Goal: Information Seeking & Learning: Check status

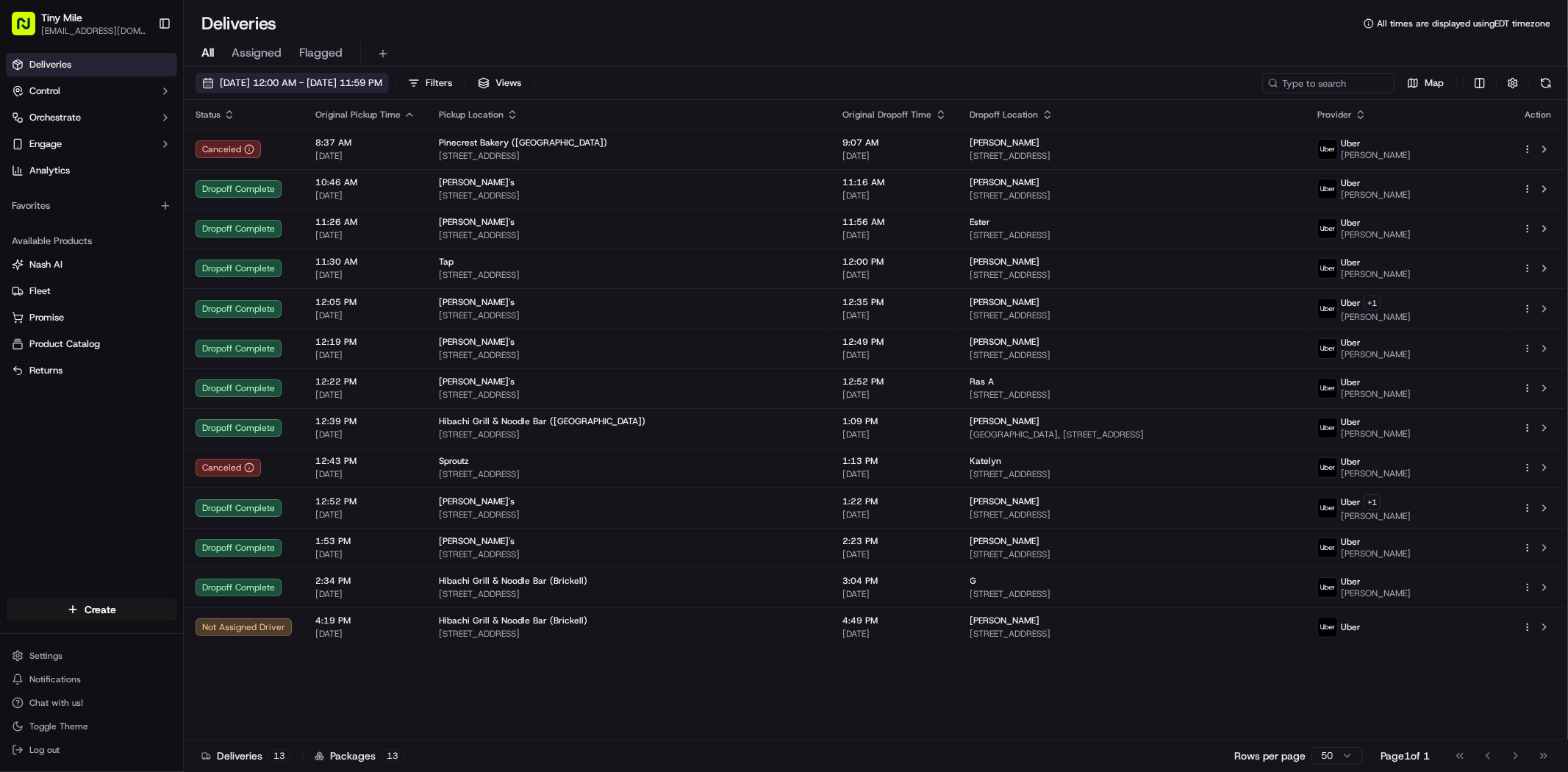
click at [317, 92] on button "[DATE] 12:00 AM - [DATE] 11:59 PM" at bounding box center [293, 83] width 194 height 20
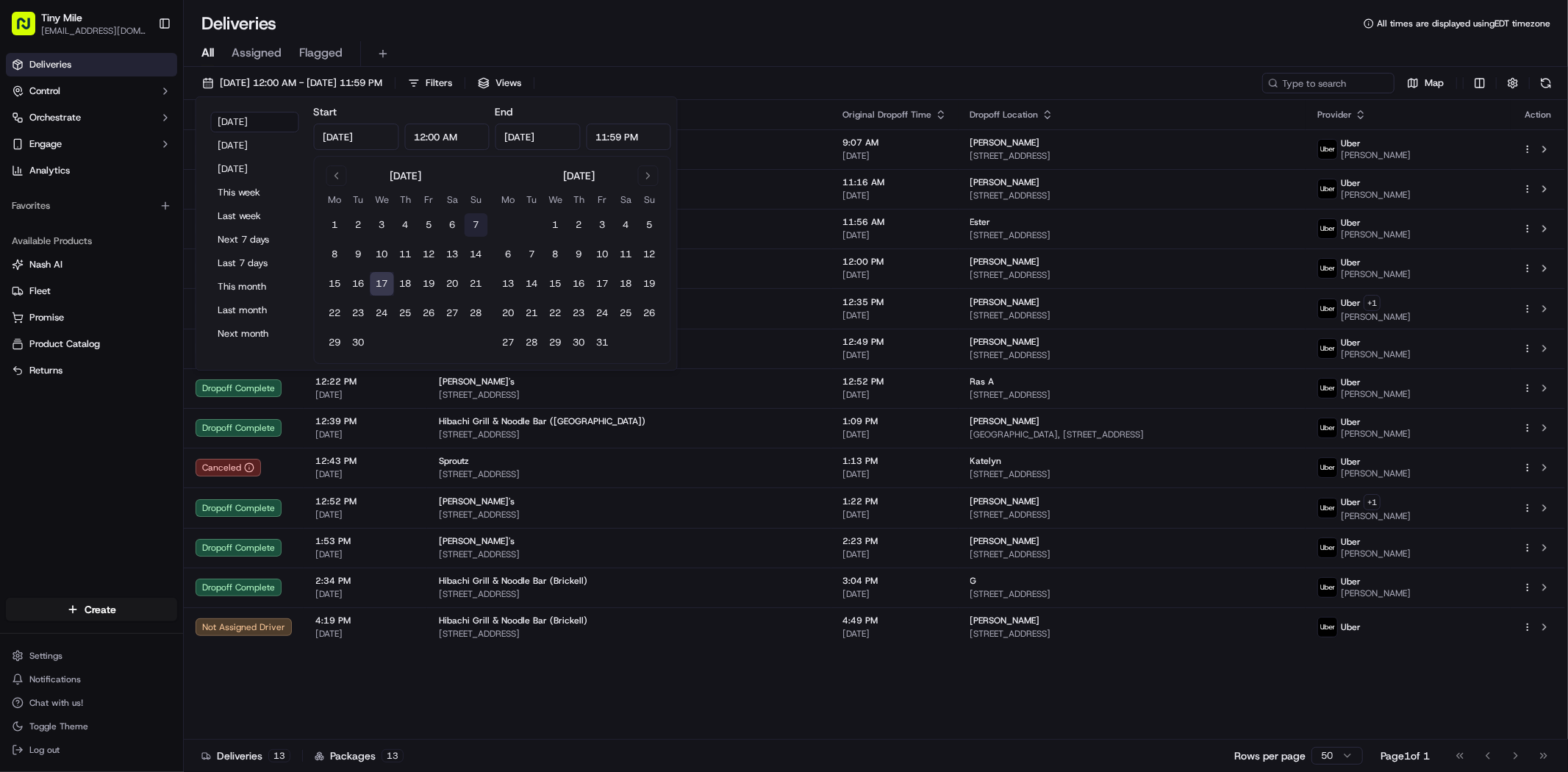
click at [476, 229] on button "7" at bounding box center [476, 224] width 23 height 23
type input "[DATE]"
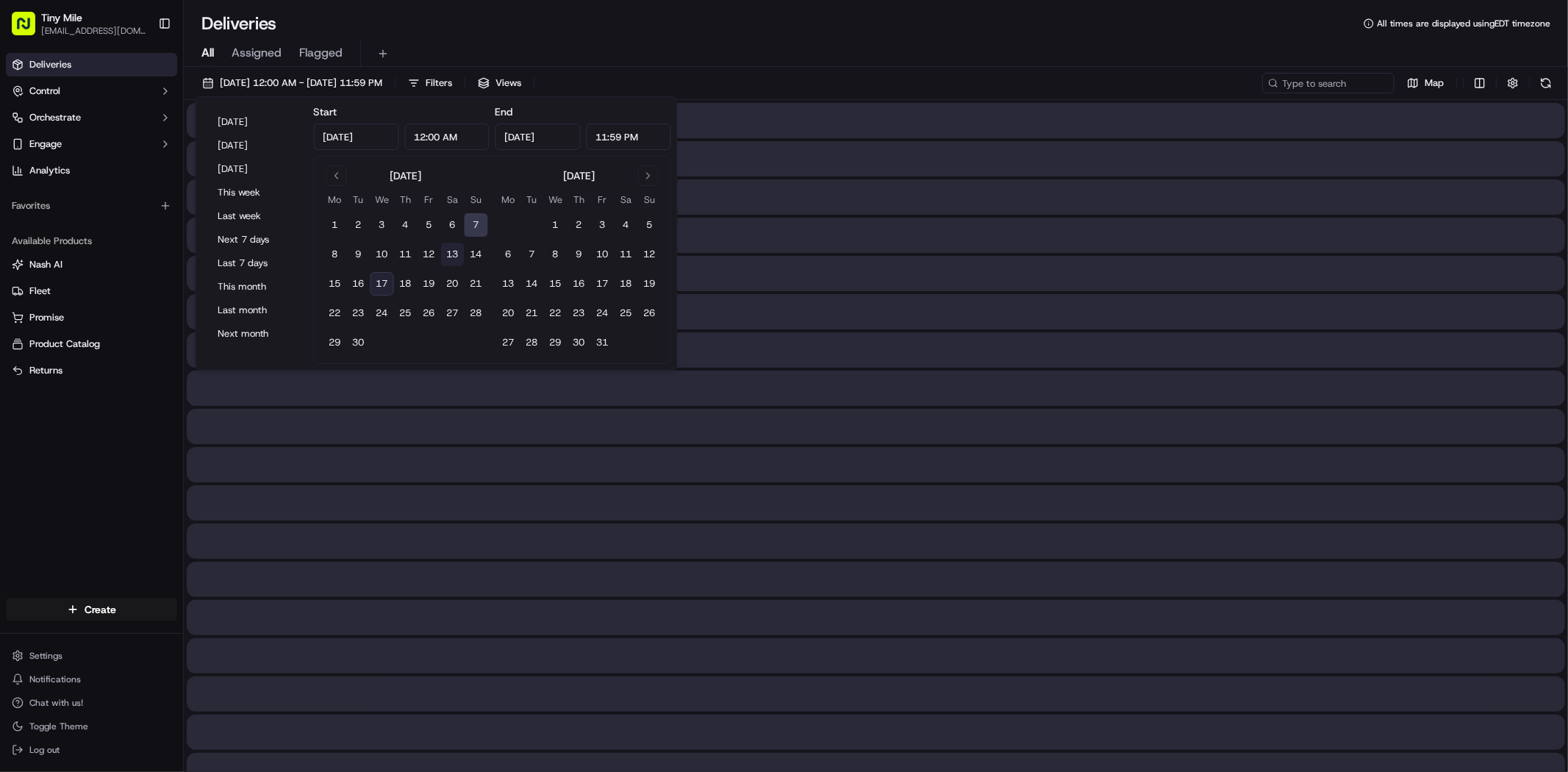
click at [450, 255] on button "13" at bounding box center [452, 254] width 23 height 23
type input "[DATE]"
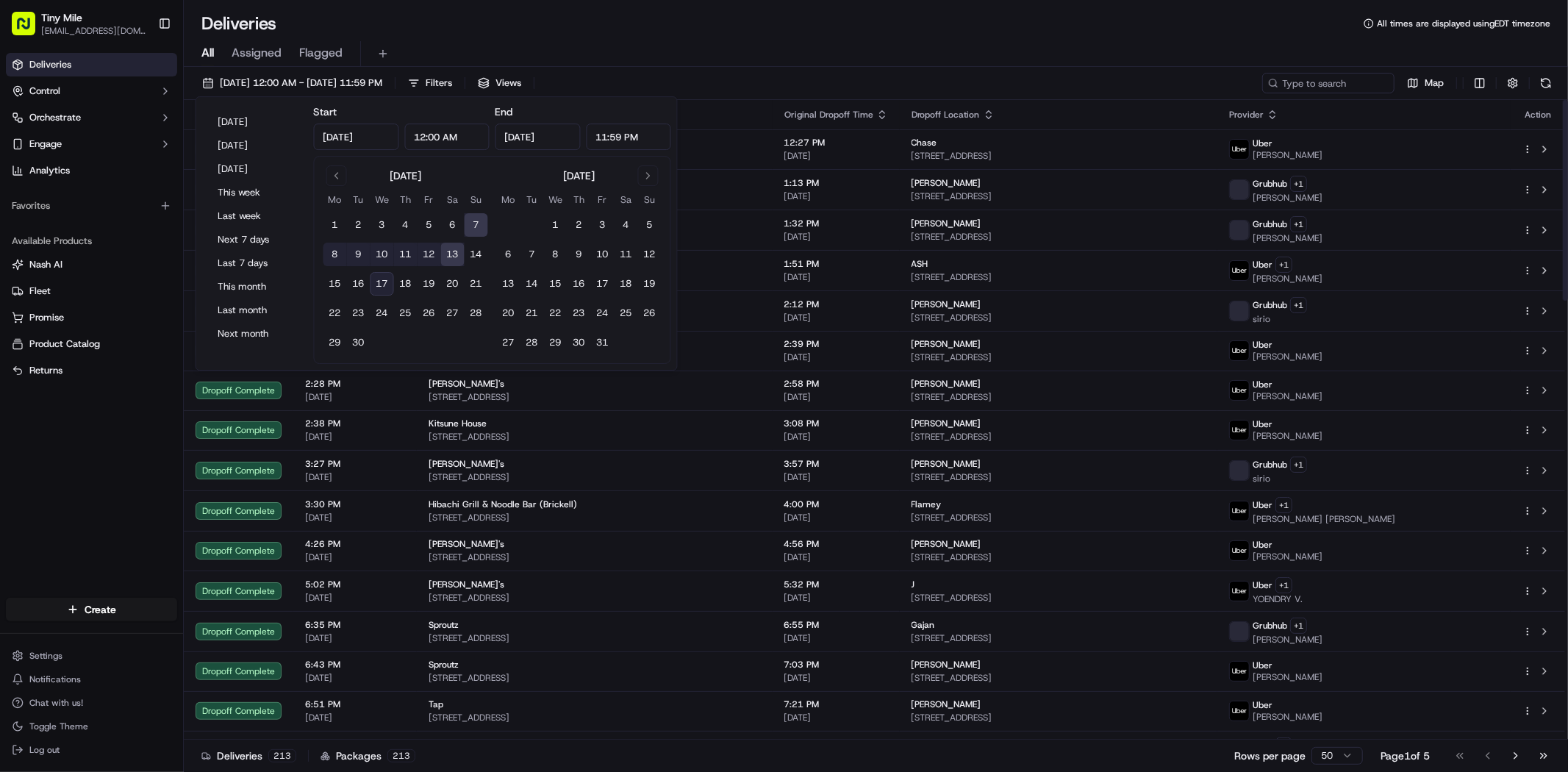
click at [822, 52] on div "All Assigned Flagged" at bounding box center [876, 54] width 1384 height 26
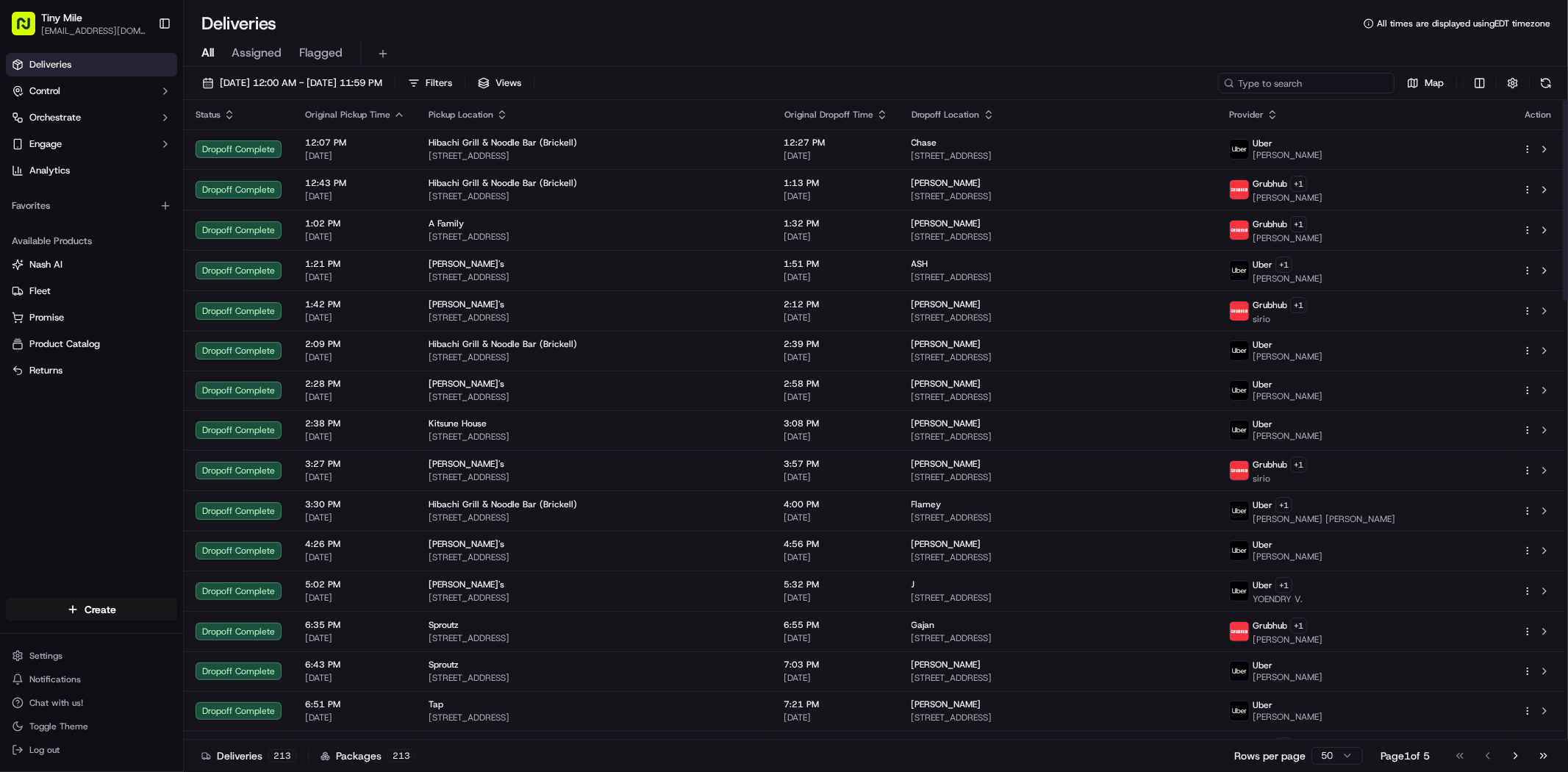
click at [1338, 85] on input at bounding box center [1306, 83] width 176 height 20
paste input "Tim H"
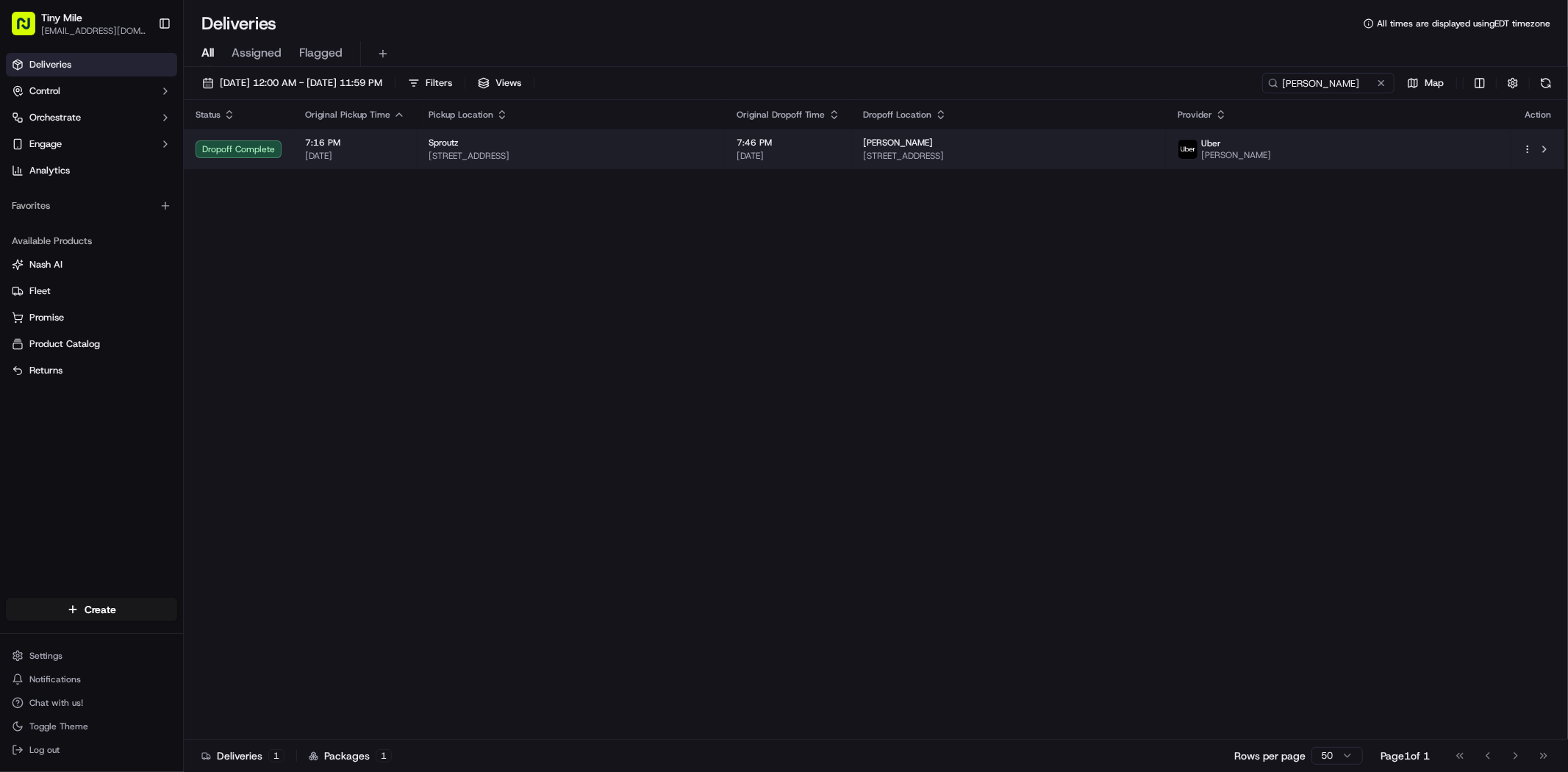
click at [921, 157] on td "Tim 200 S Biscayne Blvd, Miami, FL 33131, USA" at bounding box center [1009, 148] width 315 height 40
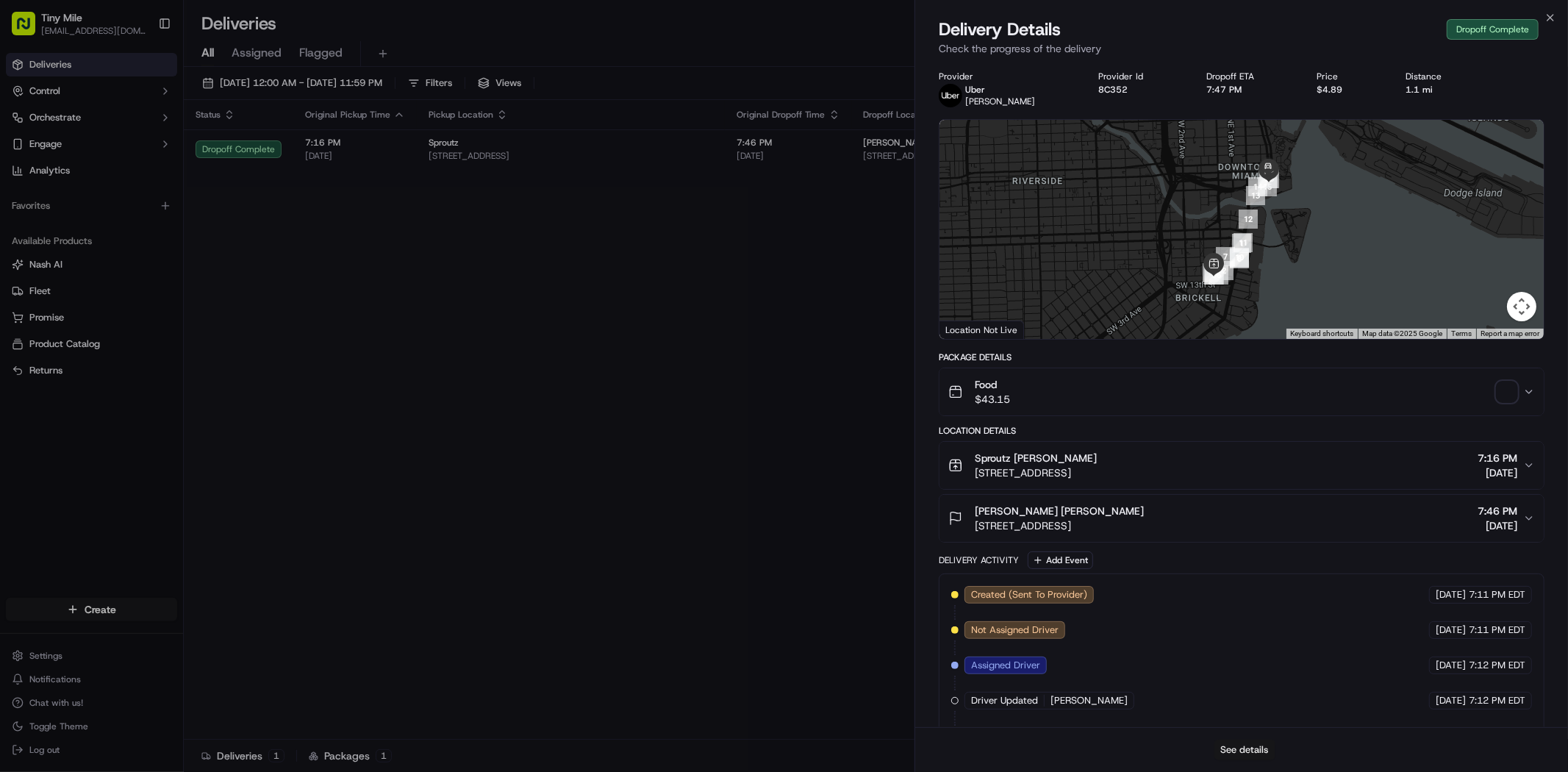
click at [1261, 752] on button "See details" at bounding box center [1245, 750] width 61 height 20
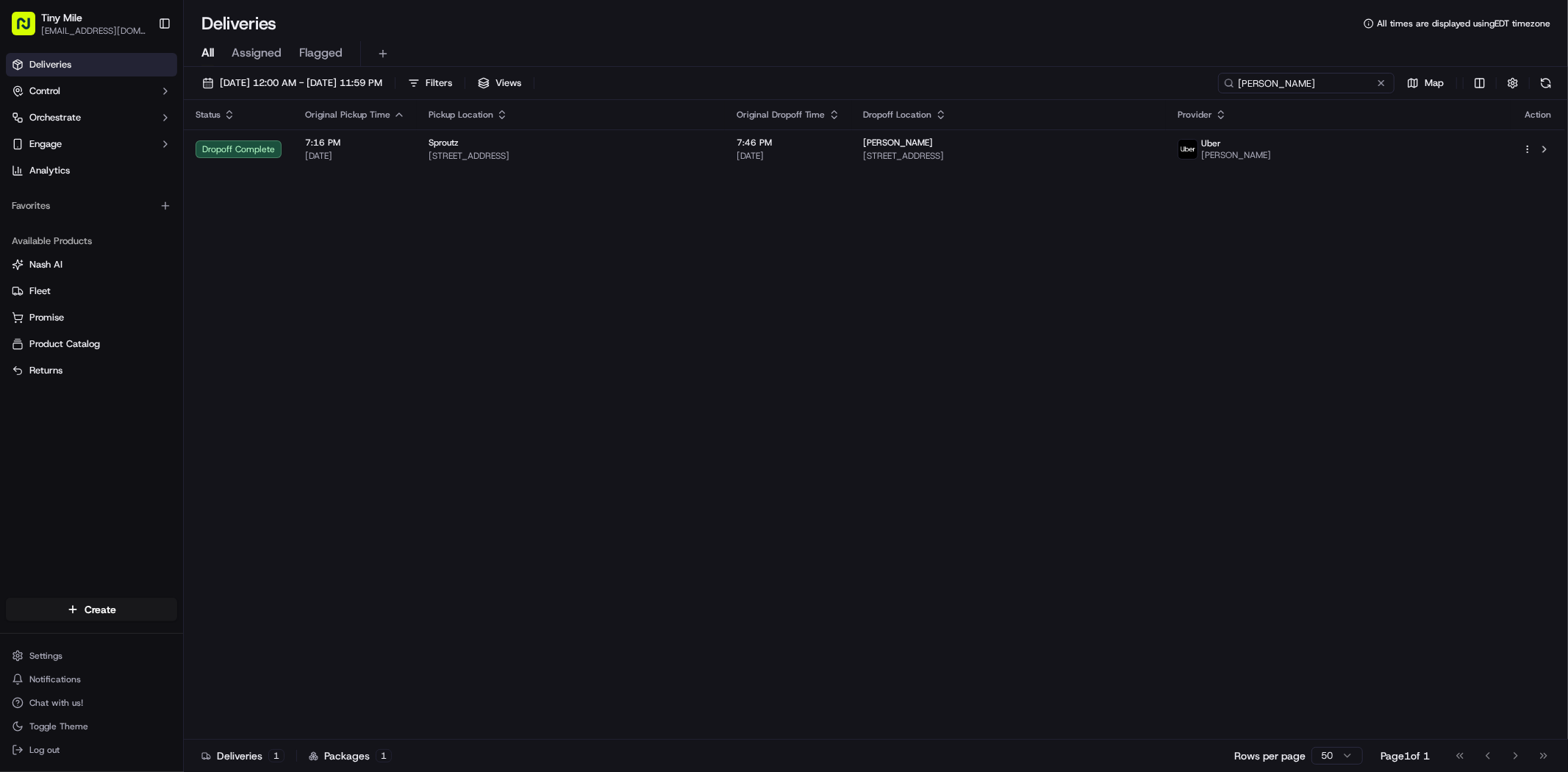
click at [1321, 77] on input "Tim H" at bounding box center [1306, 83] width 176 height 20
paste input "Jonathan G"
click at [1239, 84] on input "Jonathan G" at bounding box center [1306, 83] width 176 height 20
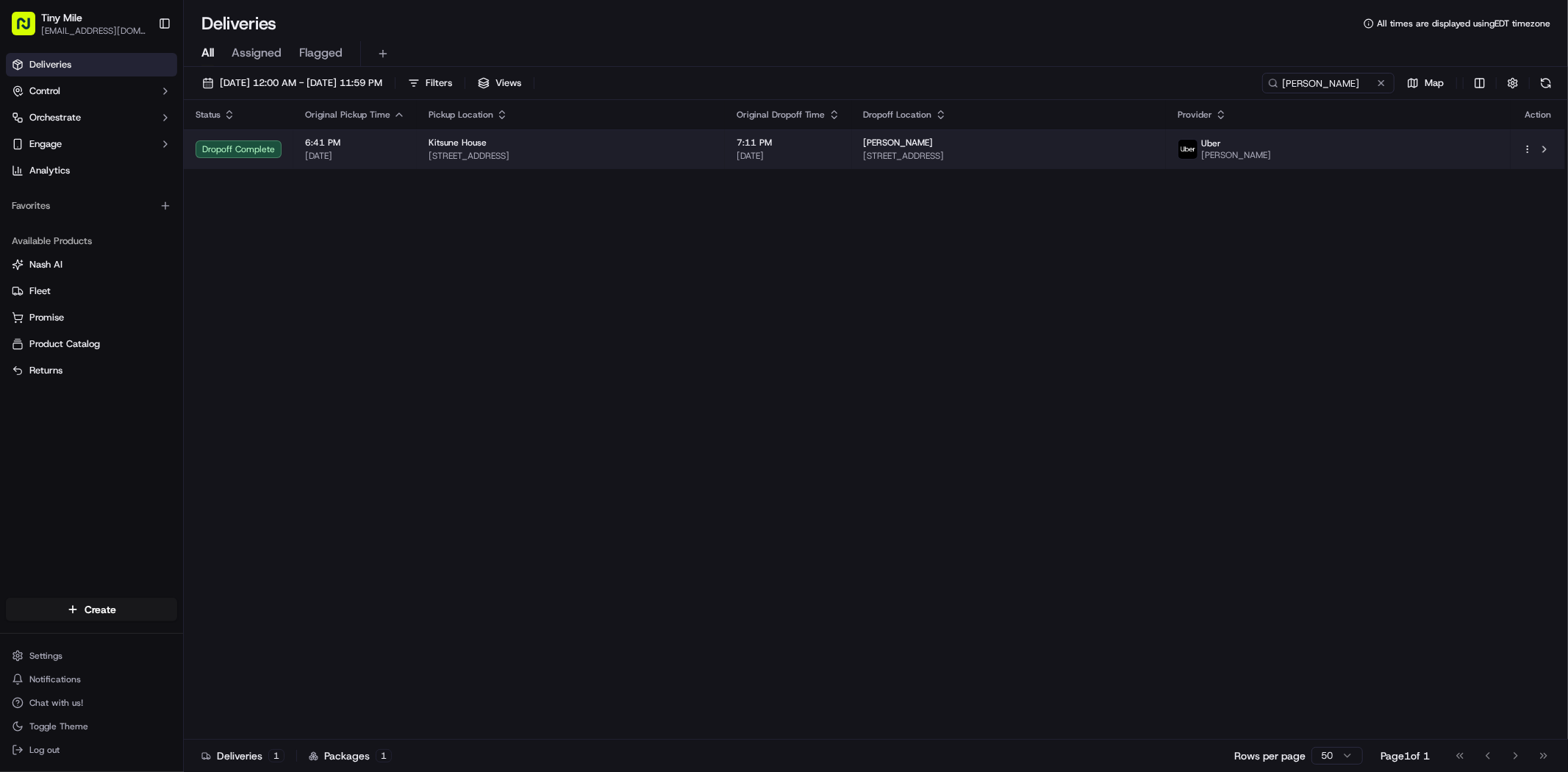
click at [708, 157] on span "19 SE 2nd Ave Suite #4, Miami, FL 33131, USA" at bounding box center [571, 156] width 284 height 12
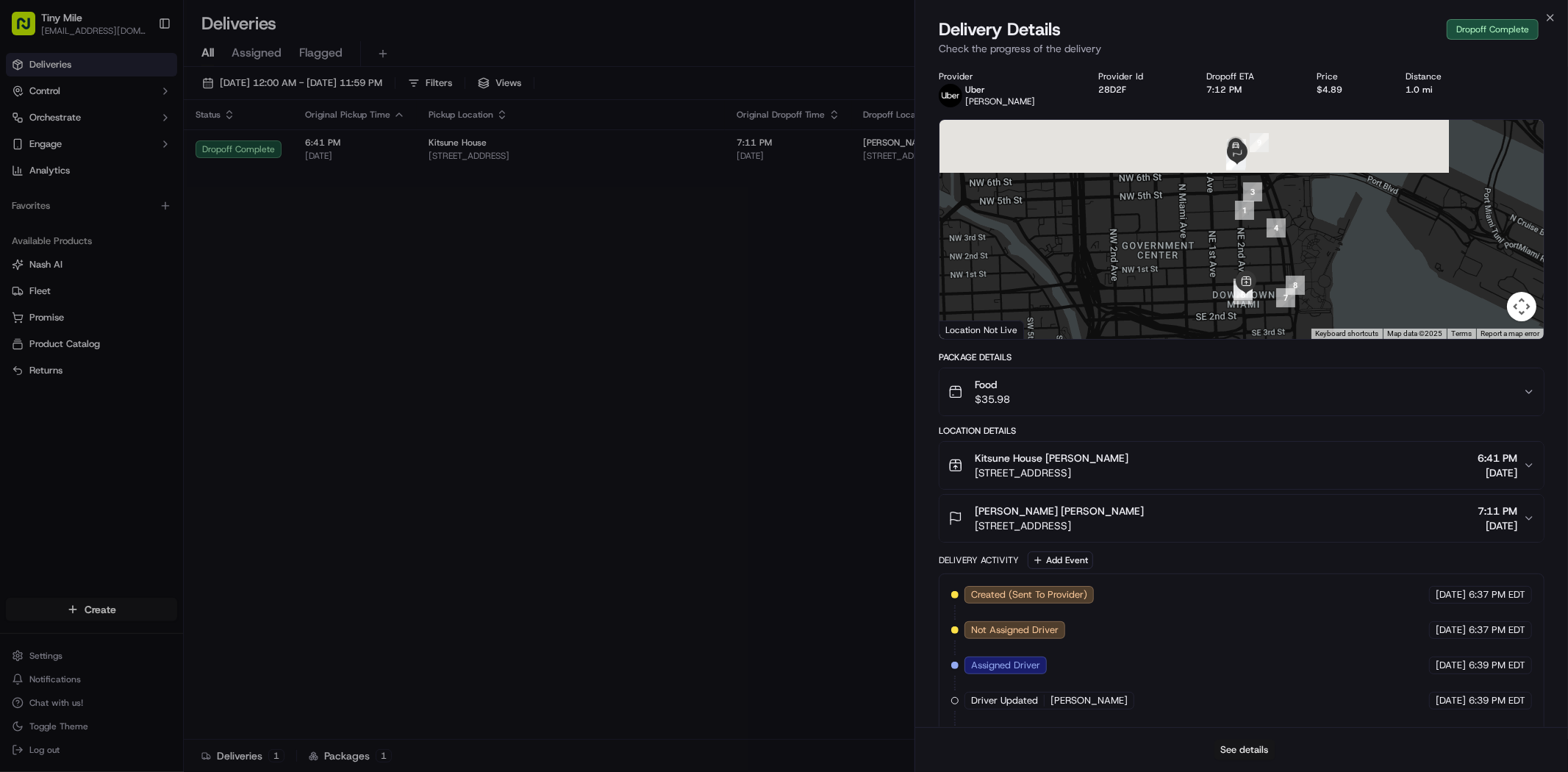
click at [1239, 746] on button "See details" at bounding box center [1245, 750] width 61 height 20
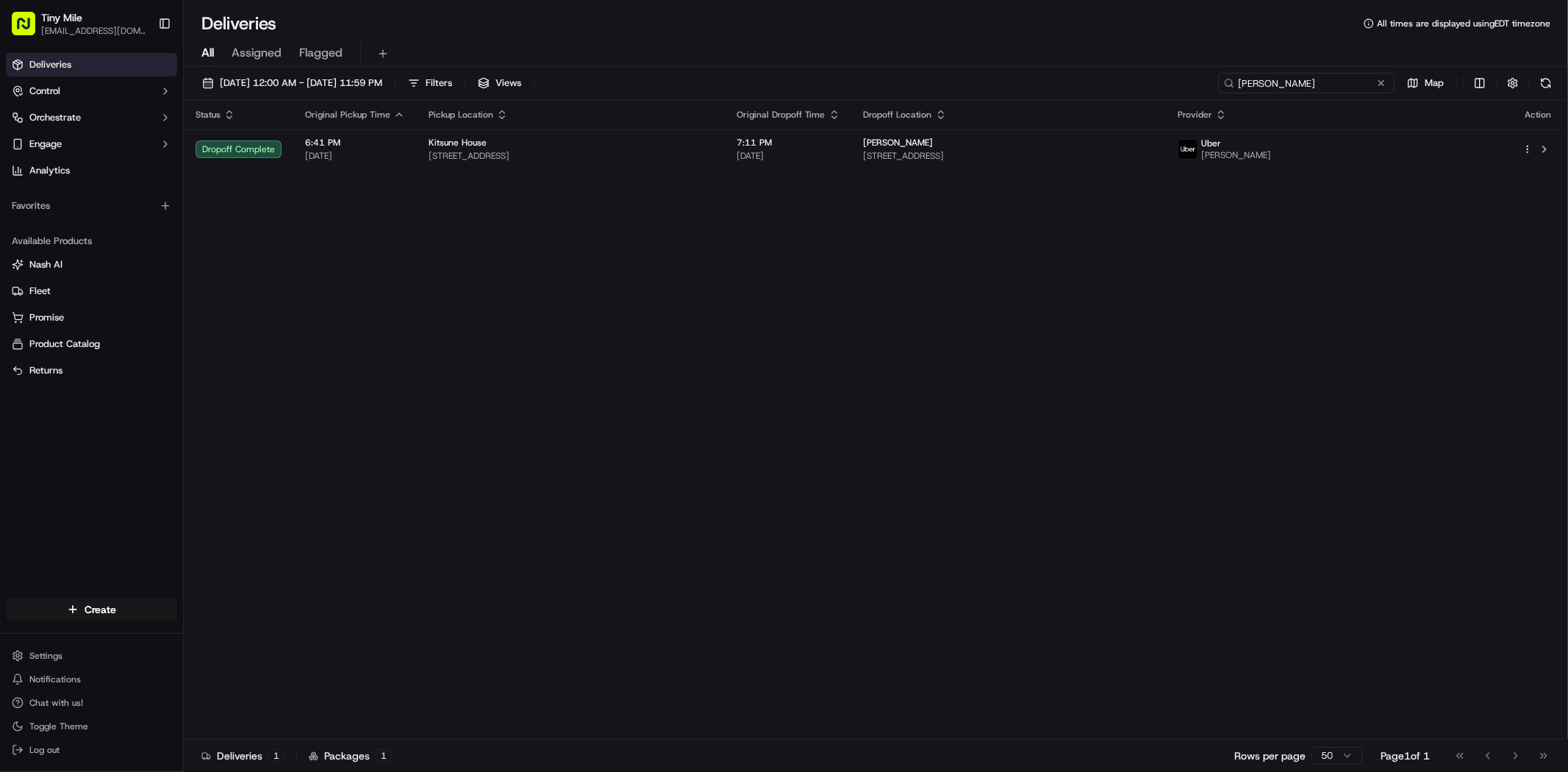
click at [1333, 82] on input "Jonathan G" at bounding box center [1306, 83] width 176 height 20
paste input "Angelo B"
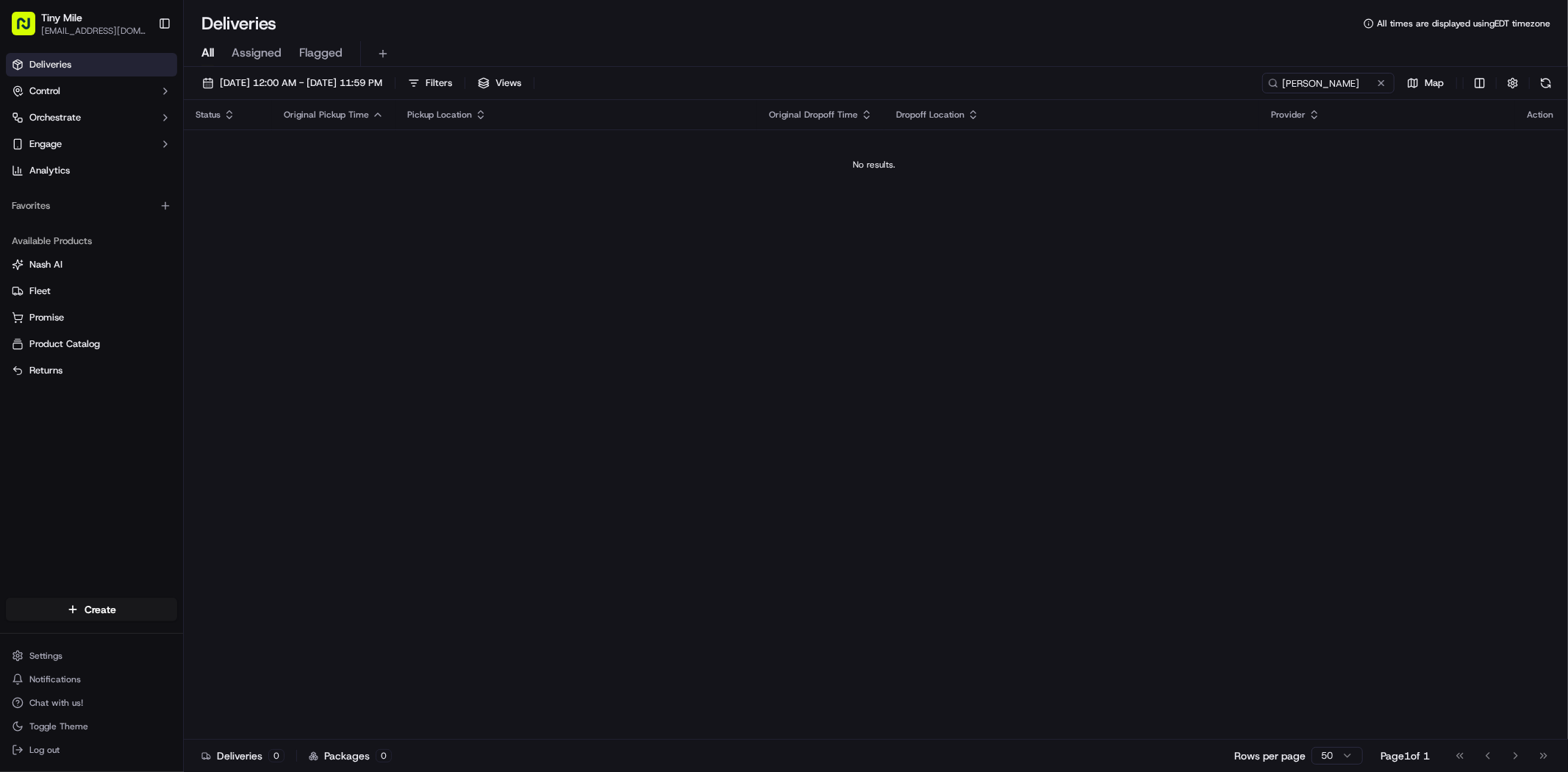
click at [656, 443] on div "Status Original Pickup Time Pickup Location Original Dropoff Time Dropoff Locat…" at bounding box center [874, 419] width 1382 height 639
click at [1331, 93] on div "09/07/2025 12:00 AM - 09/13/2025 11:59 PM Filters Views Angelo B Map" at bounding box center [876, 86] width 1384 height 27
click at [1335, 83] on input "Angelo B" at bounding box center [1306, 83] width 176 height 20
click at [1311, 84] on input "Angelo B" at bounding box center [1306, 83] width 176 height 20
paste input "KenNy L"
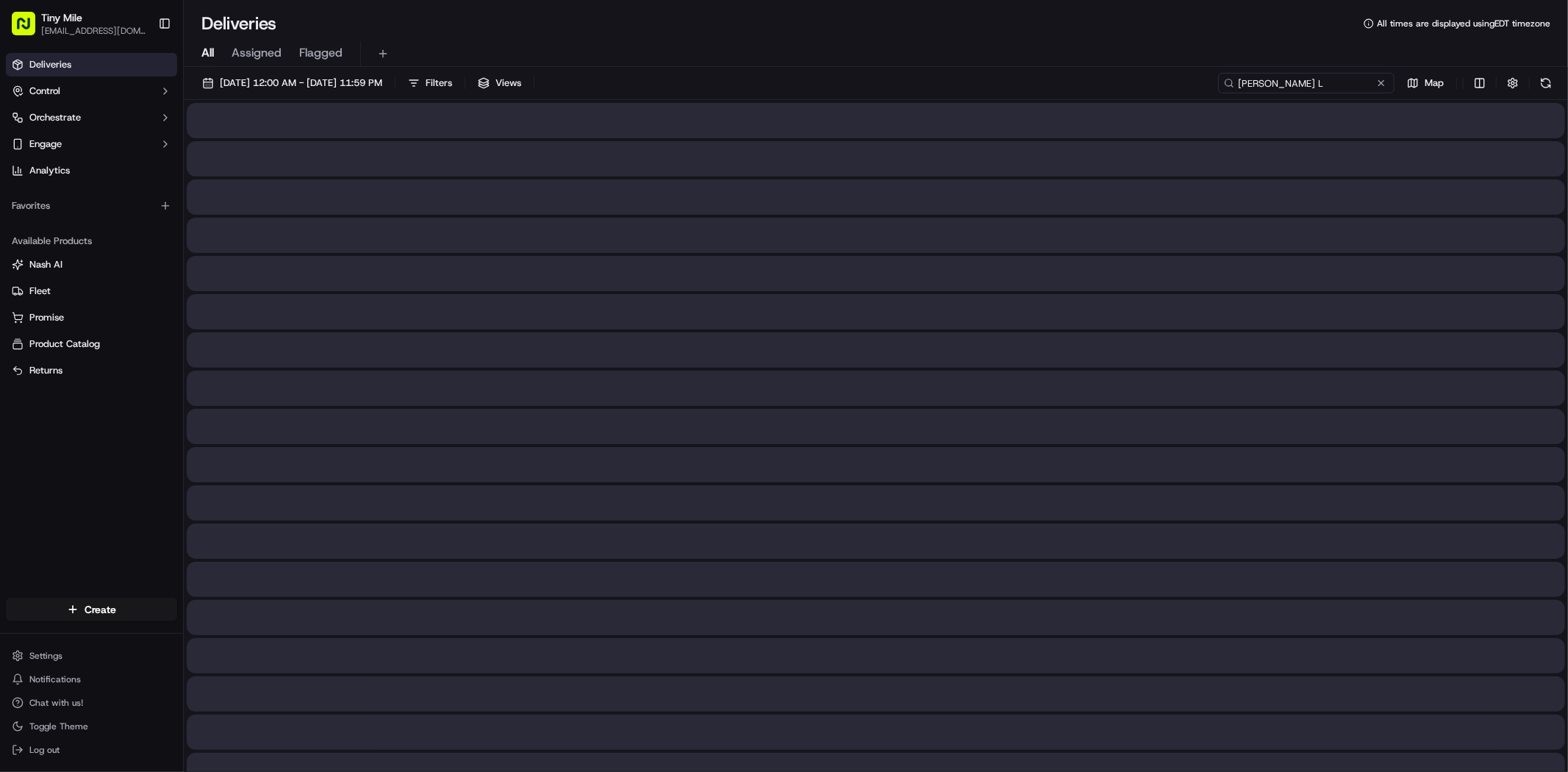
drag, startPoint x: 1239, startPoint y: 83, endPoint x: 1253, endPoint y: 83, distance: 14.0
click at [1239, 83] on input "KenNy L" at bounding box center [1306, 83] width 176 height 20
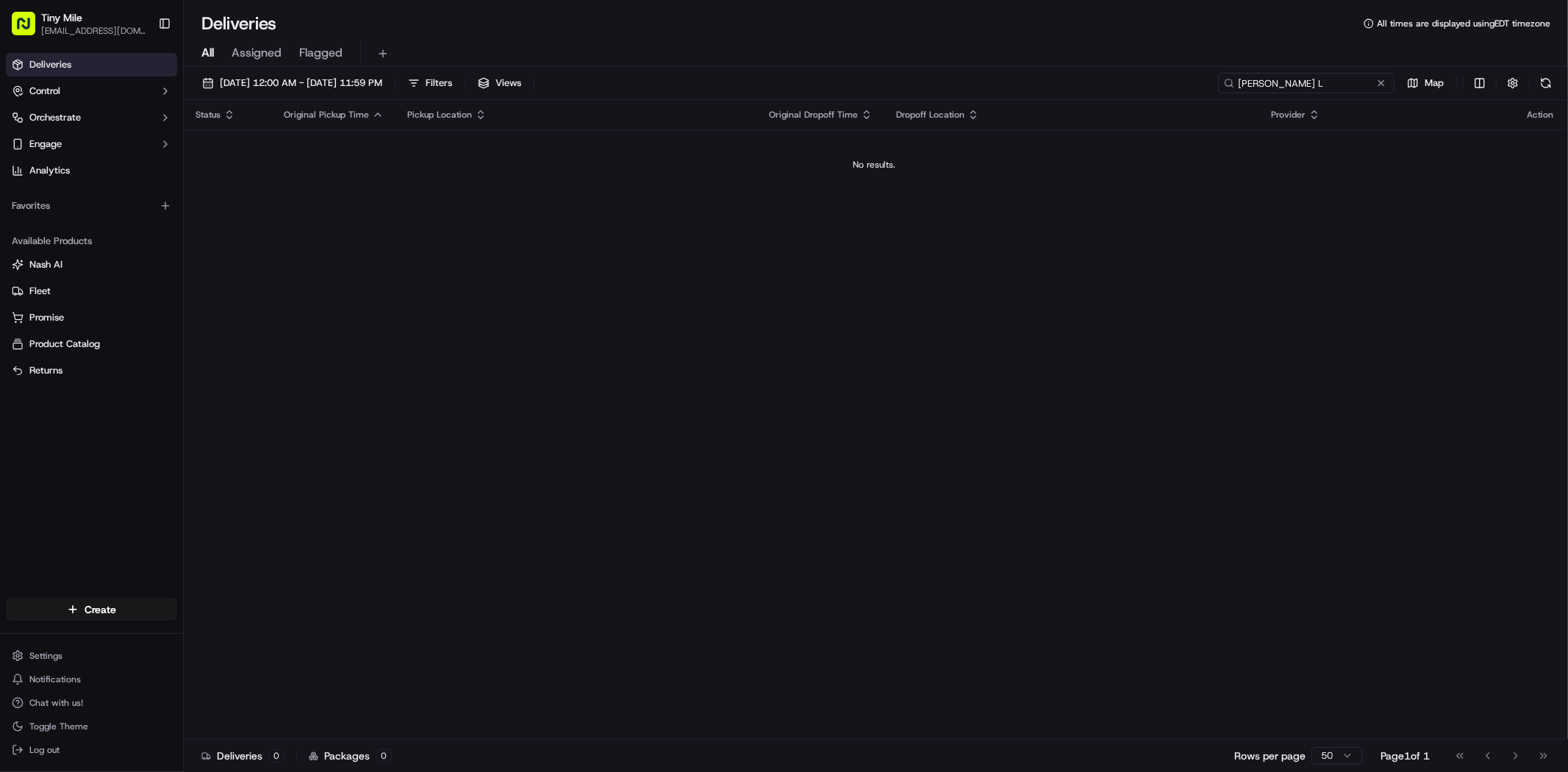
click at [1287, 73] on input "KenNy L" at bounding box center [1306, 83] width 176 height 20
click at [1263, 81] on input "KenNy L" at bounding box center [1306, 83] width 176 height 20
click at [1243, 85] on input "Kenny L" at bounding box center [1306, 83] width 176 height 20
click at [1301, 83] on input "Kenny L" at bounding box center [1306, 83] width 176 height 20
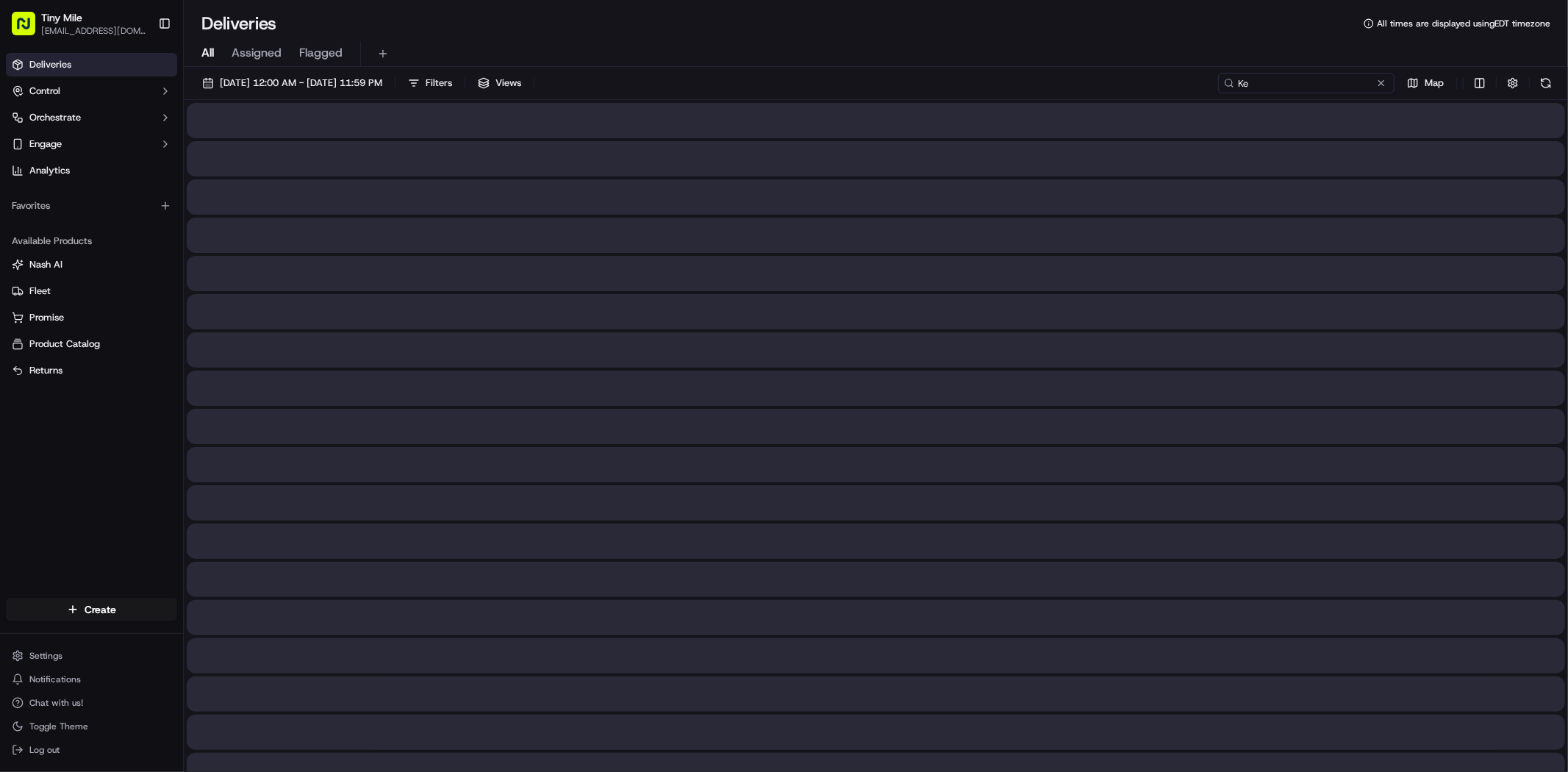
type input "K"
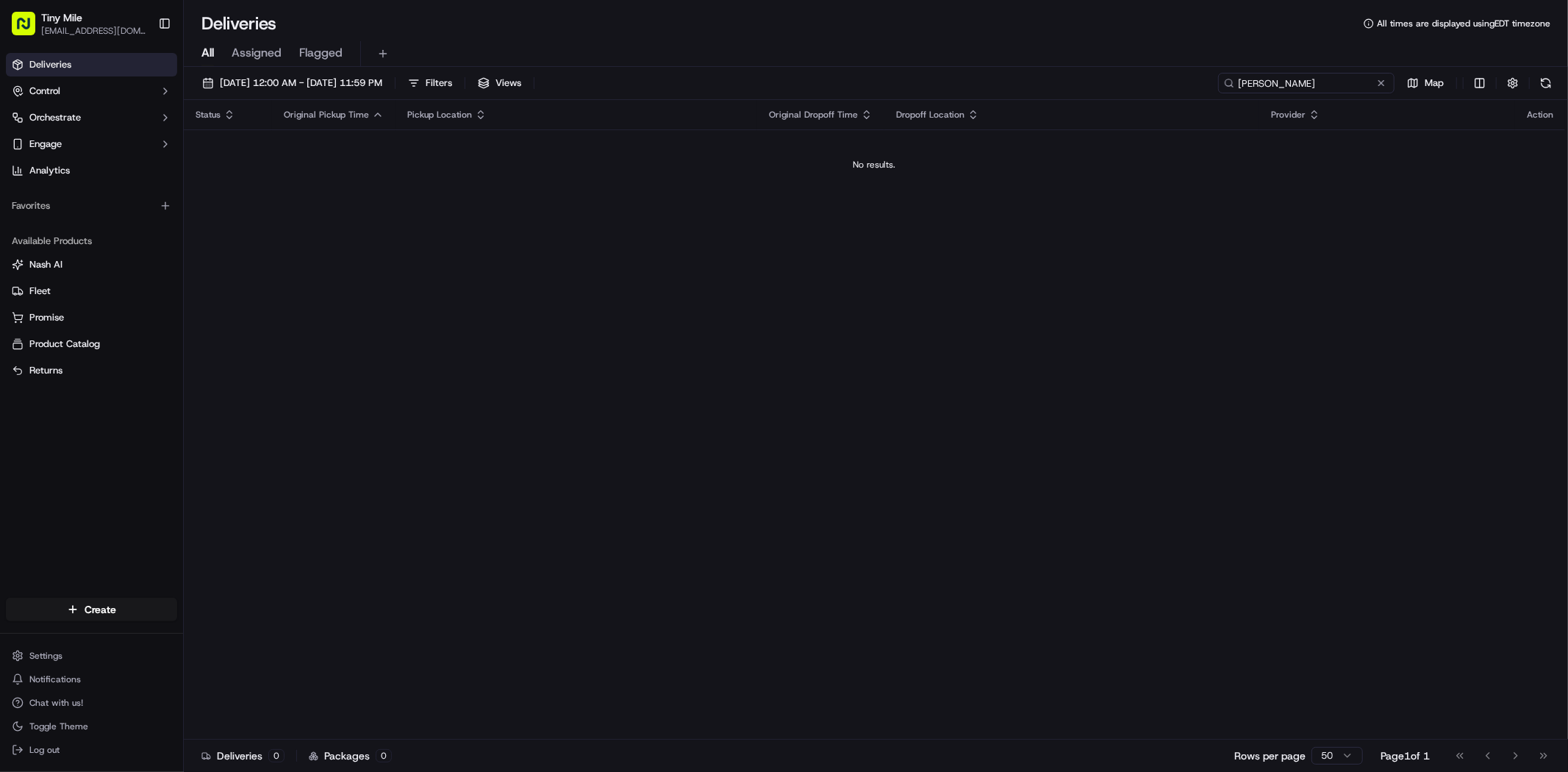
click at [1275, 84] on input "Kenny" at bounding box center [1306, 83] width 176 height 20
paste input "Flamey B"
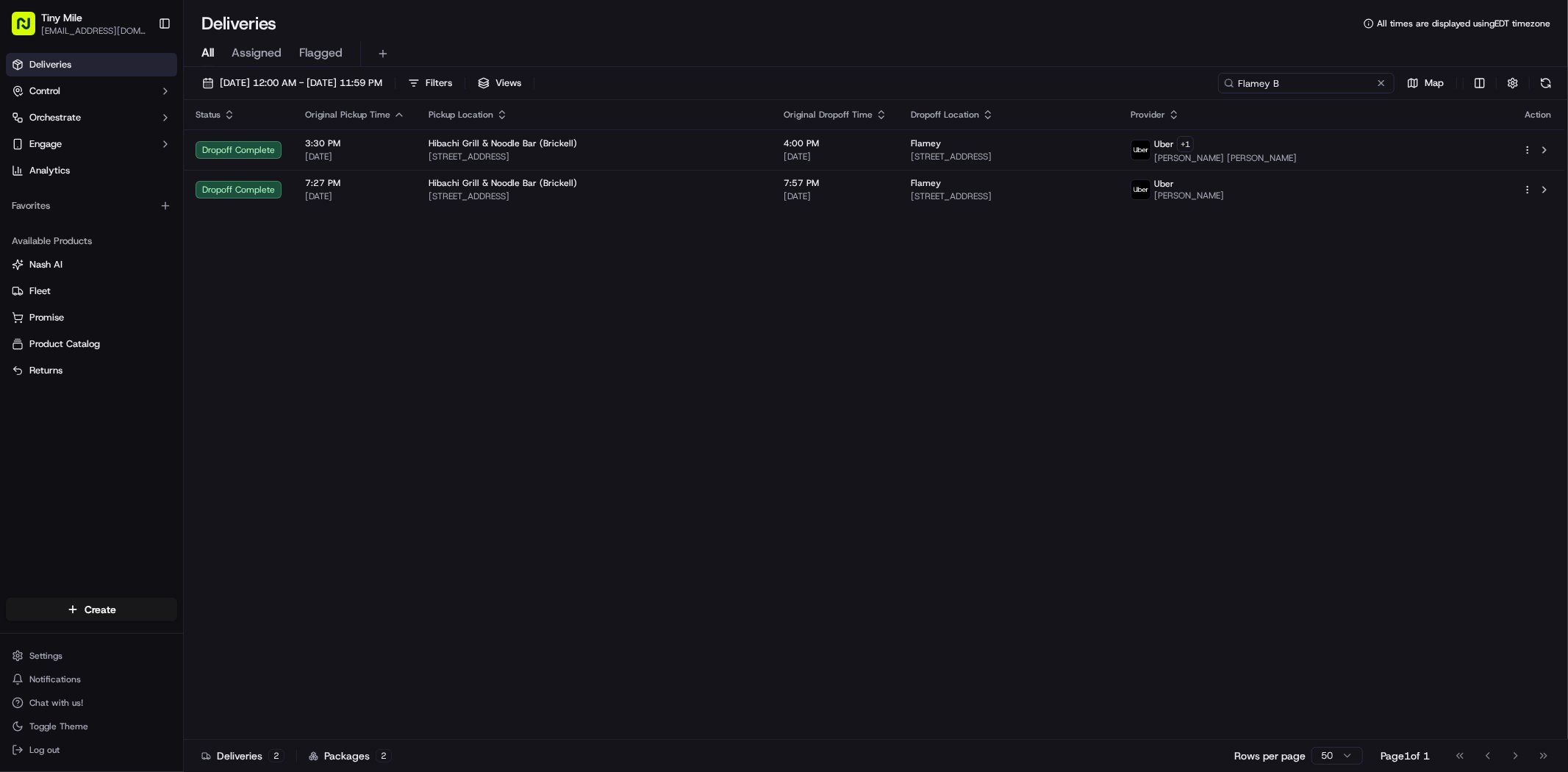
click at [1239, 81] on input "Flamey B" at bounding box center [1306, 83] width 176 height 20
type input "Flamey B"
click at [938, 288] on div "Status Original Pickup Time Pickup Location Original Dropoff Time Dropoff Locat…" at bounding box center [874, 419] width 1382 height 639
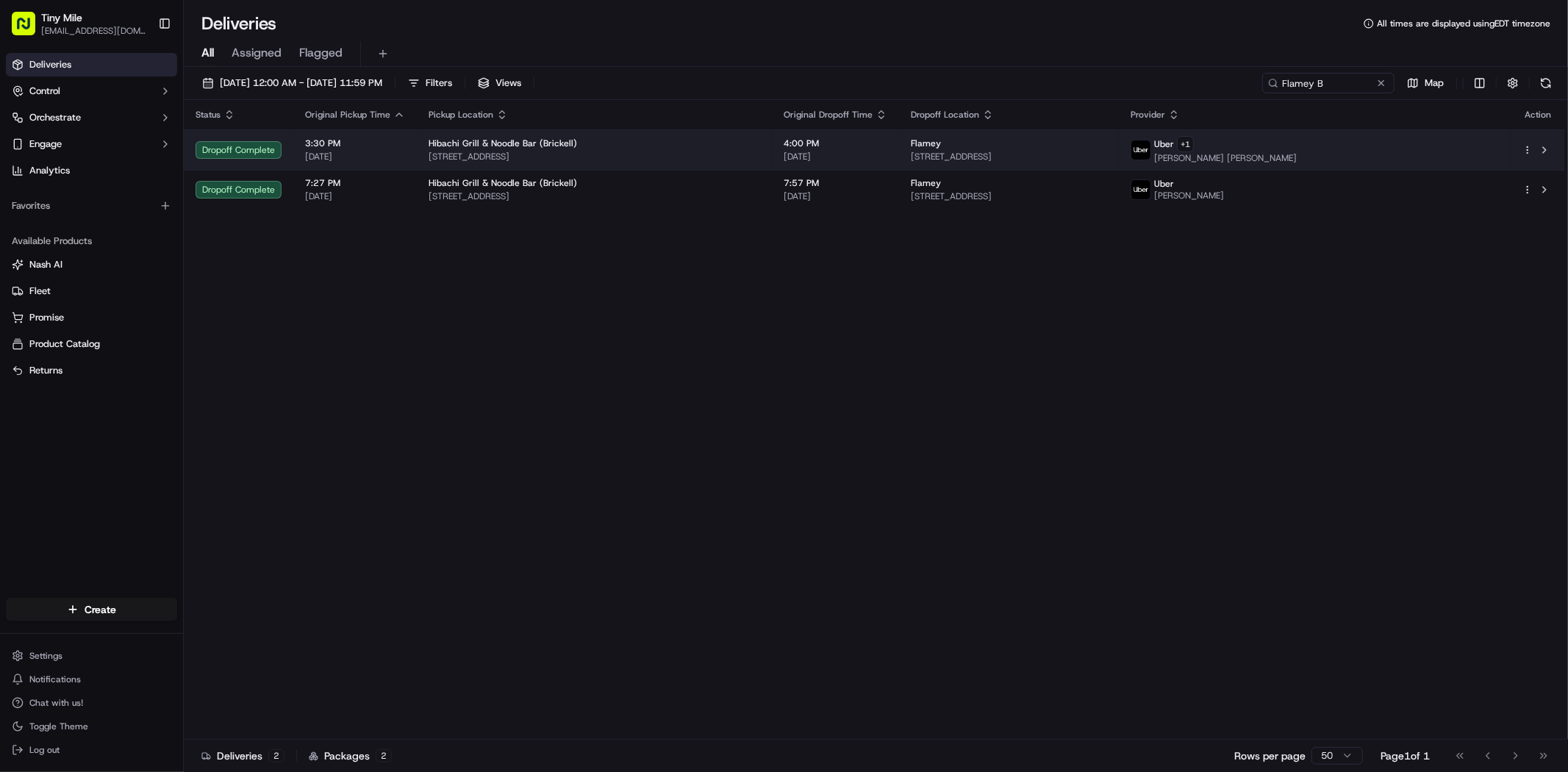
click at [772, 157] on td "4:00 PM 09/07/2025" at bounding box center [836, 149] width 127 height 41
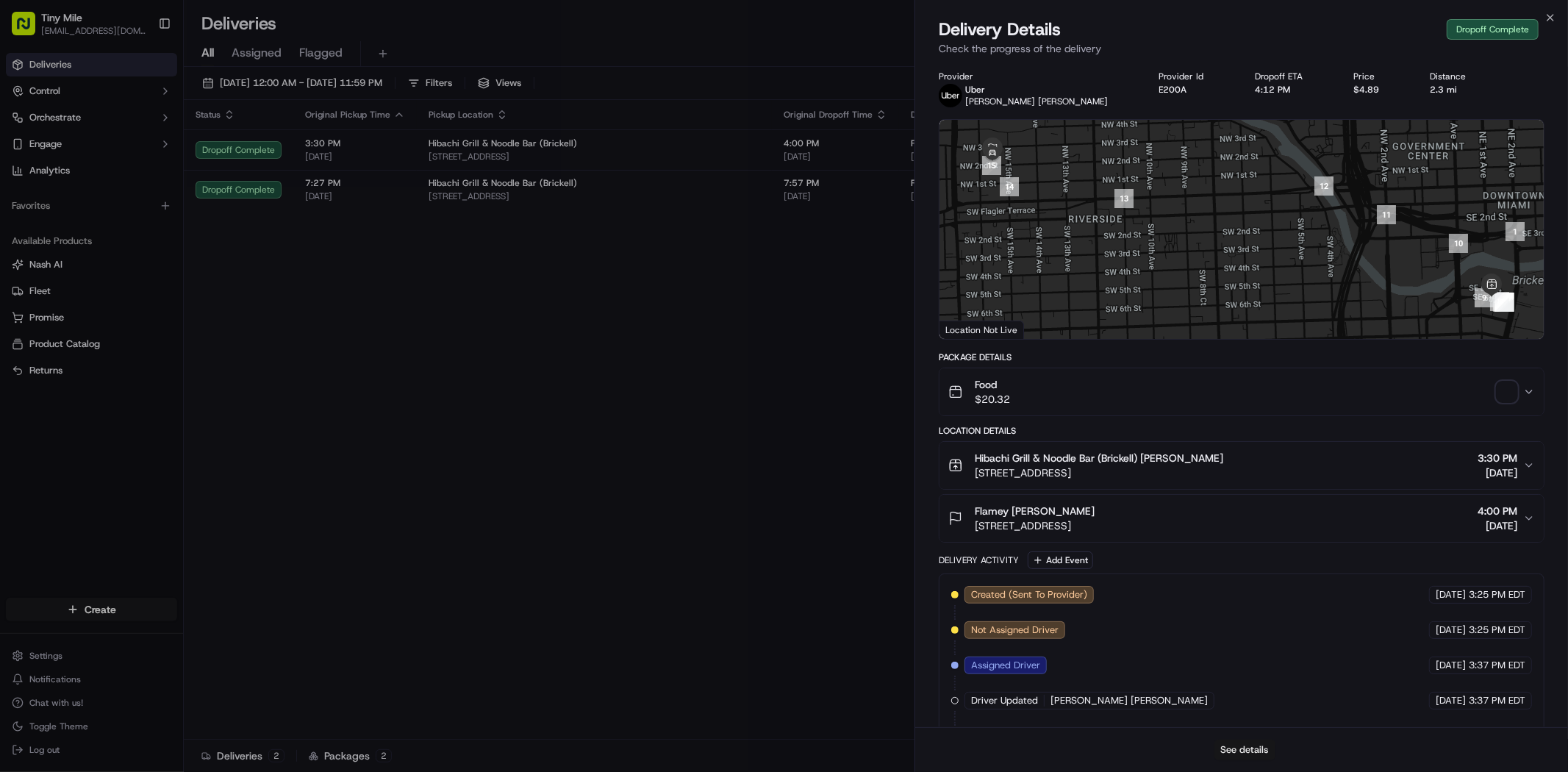
click at [1250, 752] on button "See details" at bounding box center [1245, 750] width 61 height 20
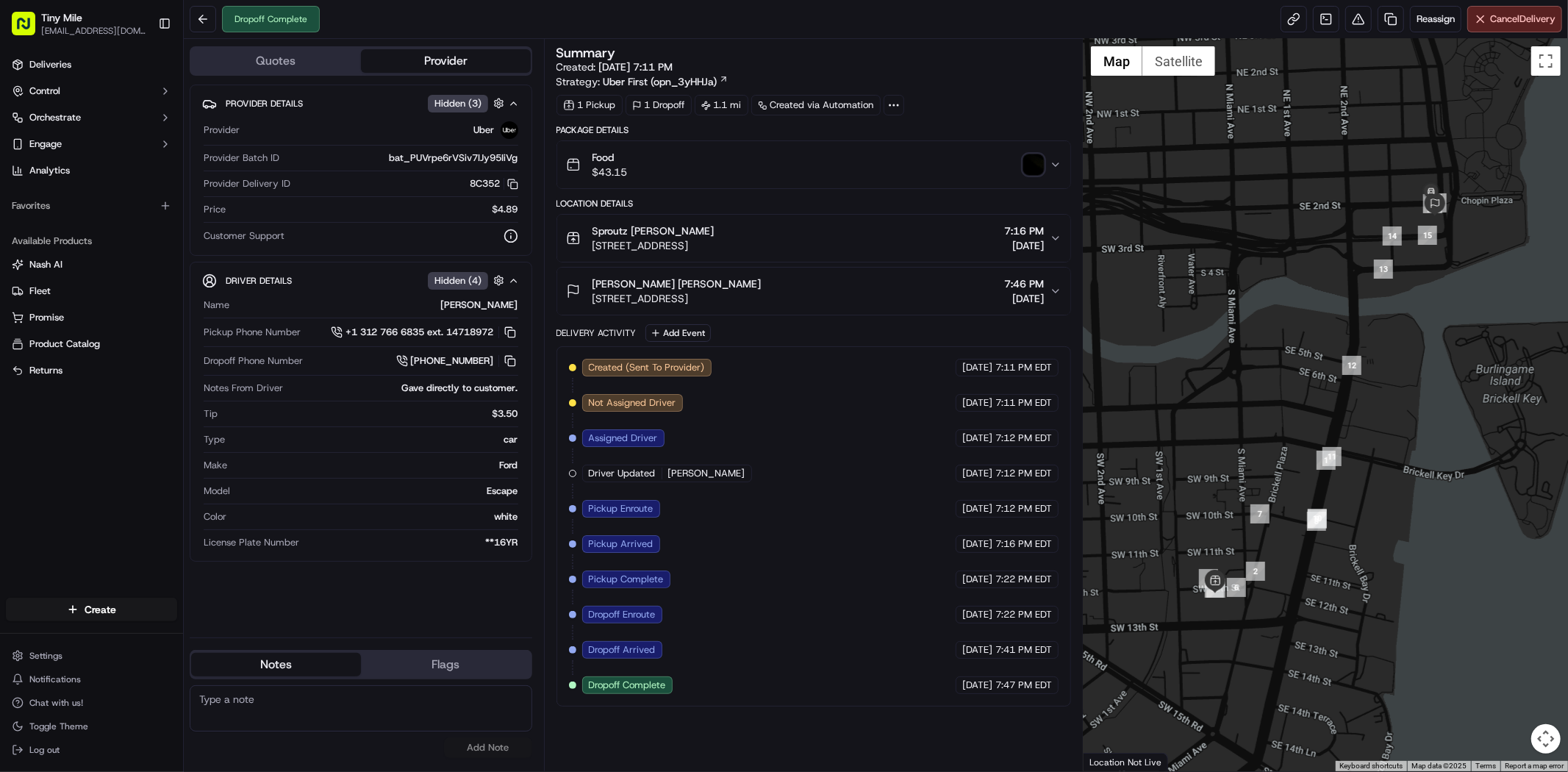
click at [1023, 163] on img "button" at bounding box center [1034, 164] width 20 height 20
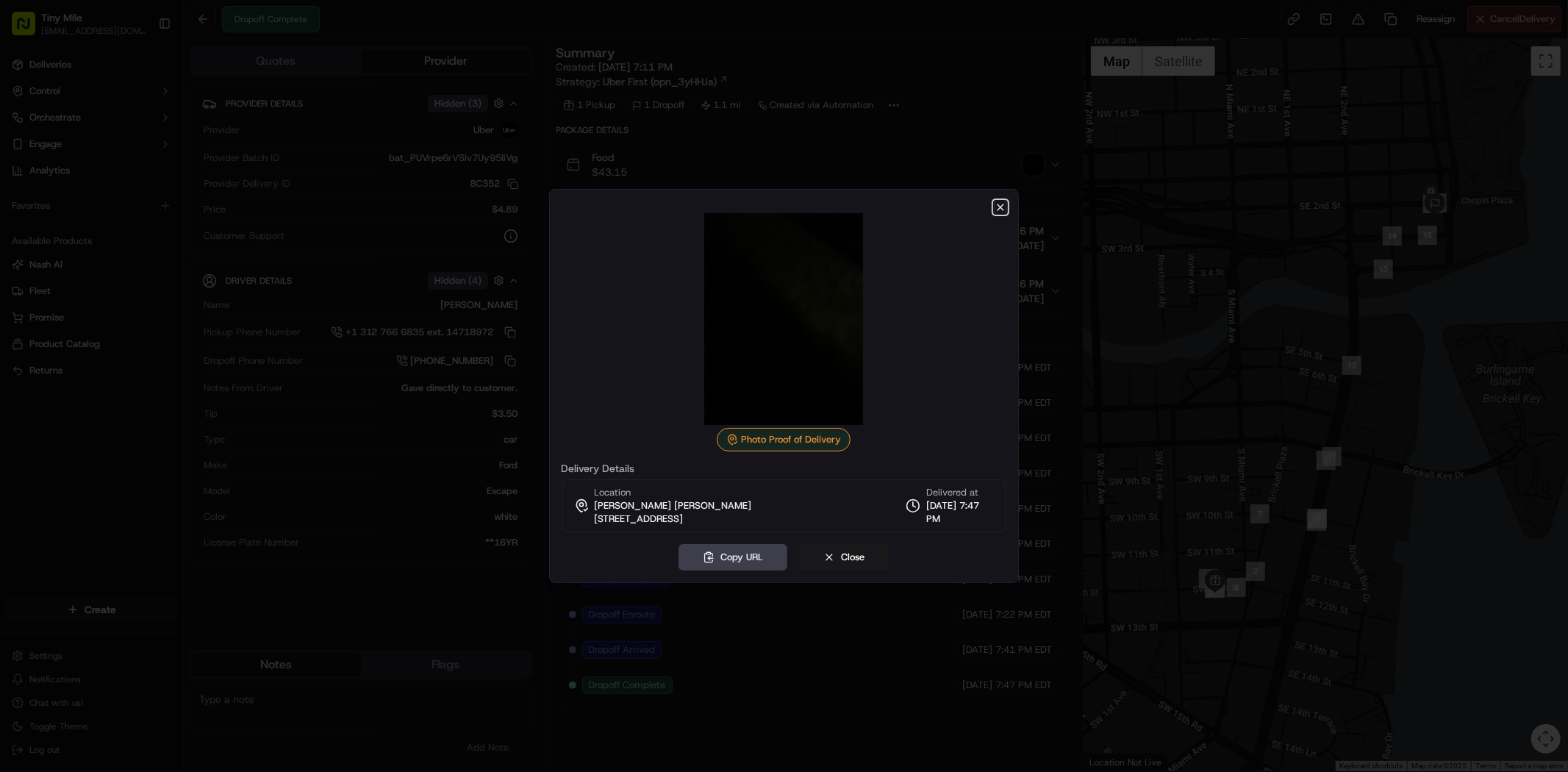
click at [1000, 204] on icon "button" at bounding box center [1000, 207] width 12 height 12
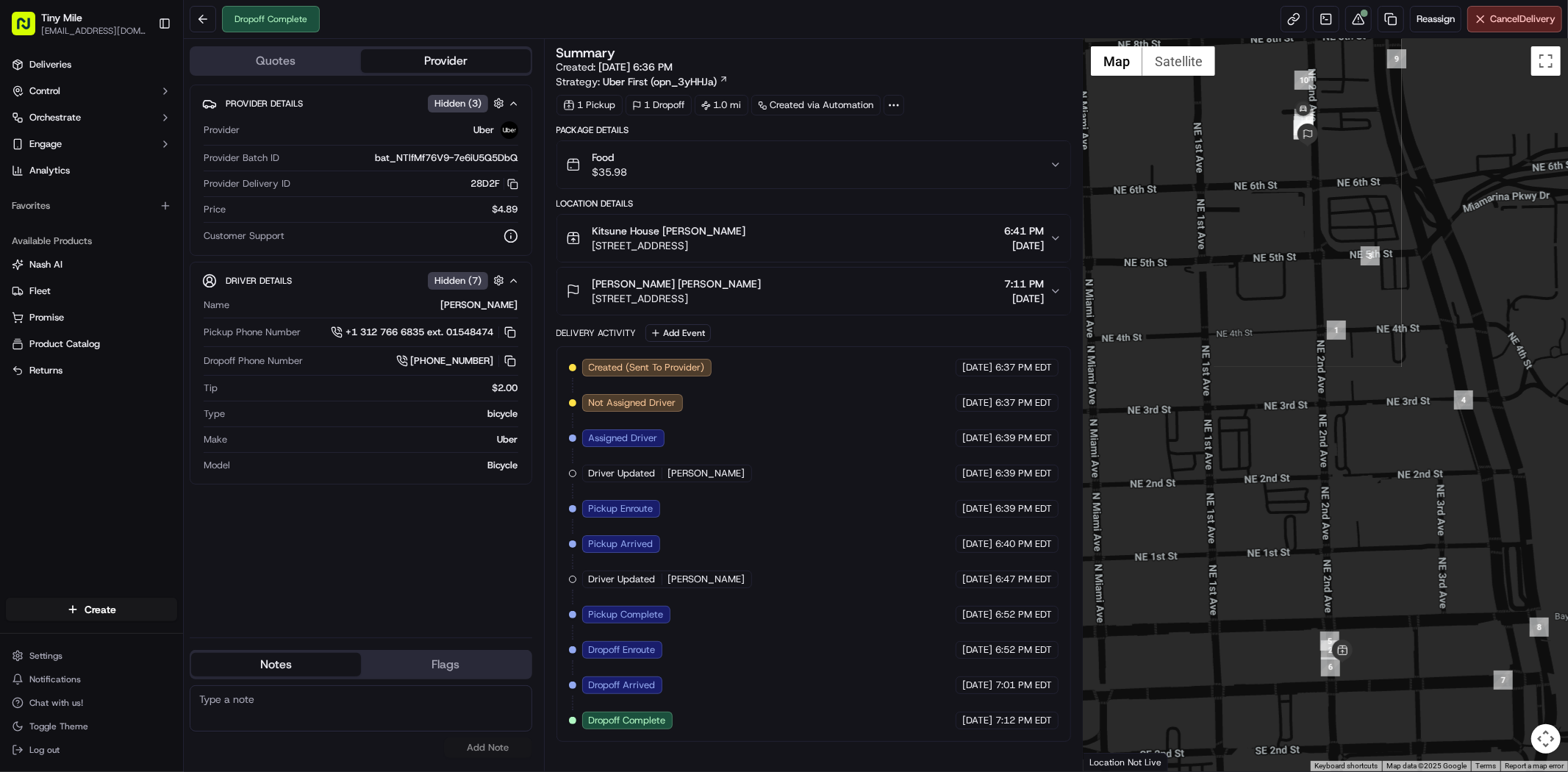
click at [1057, 180] on button "Food $35.98" at bounding box center [814, 164] width 513 height 47
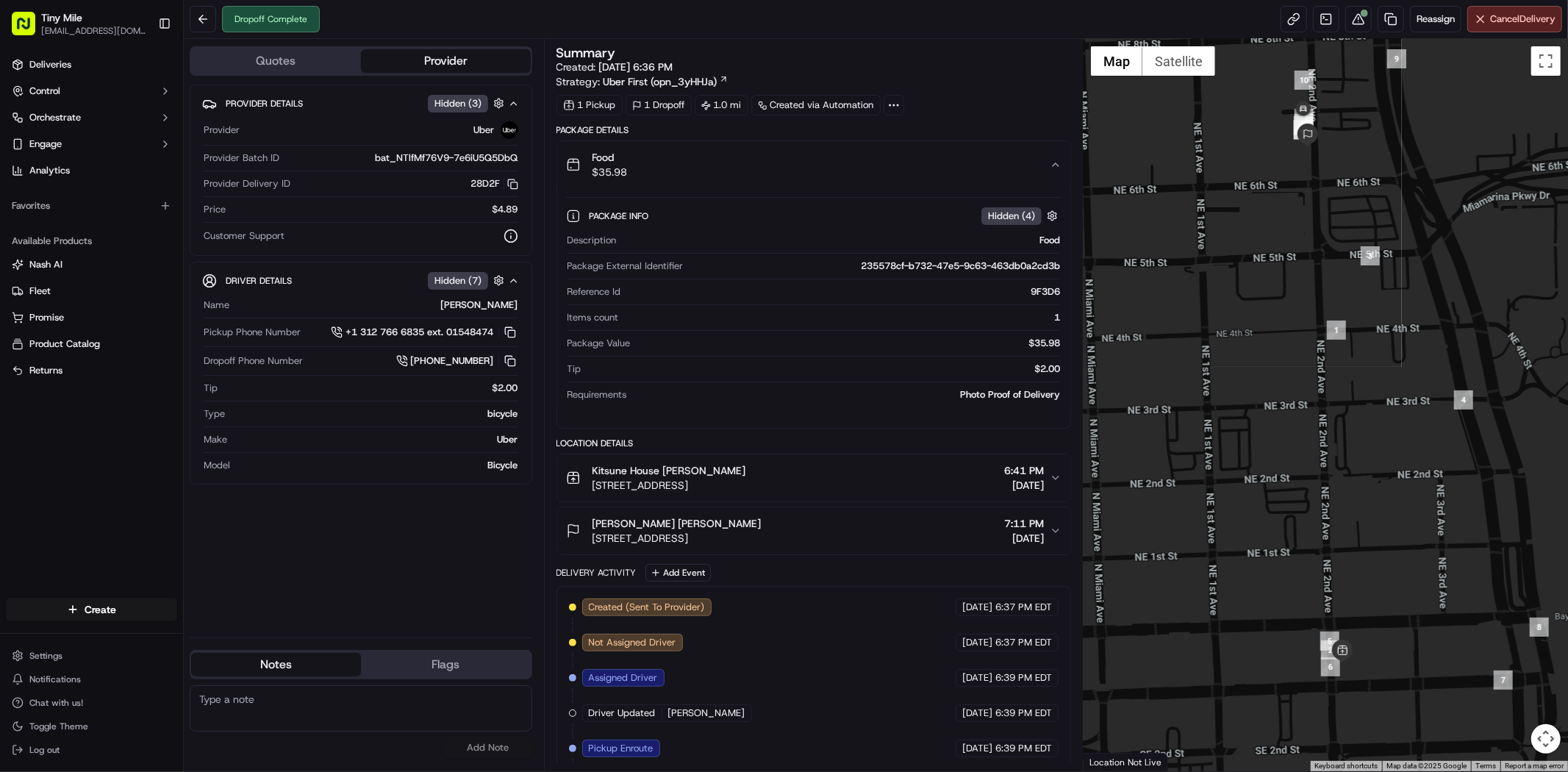
click at [1056, 178] on button "Food $35.98" at bounding box center [814, 164] width 513 height 47
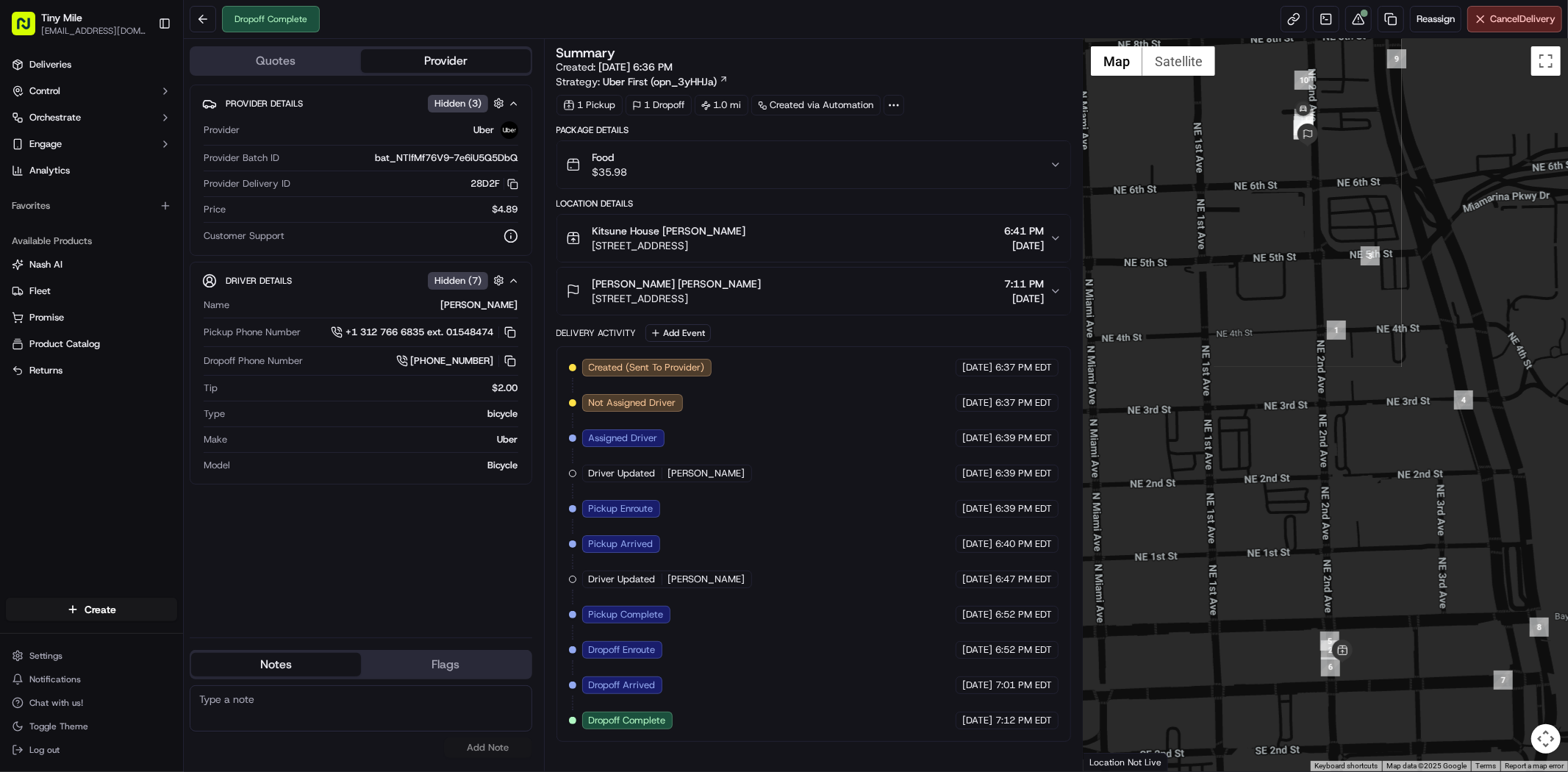
click at [1369, 31] on div "Reassign Cancel Delivery" at bounding box center [1421, 18] width 281 height 27
click at [1356, 23] on button at bounding box center [1359, 18] width 27 height 27
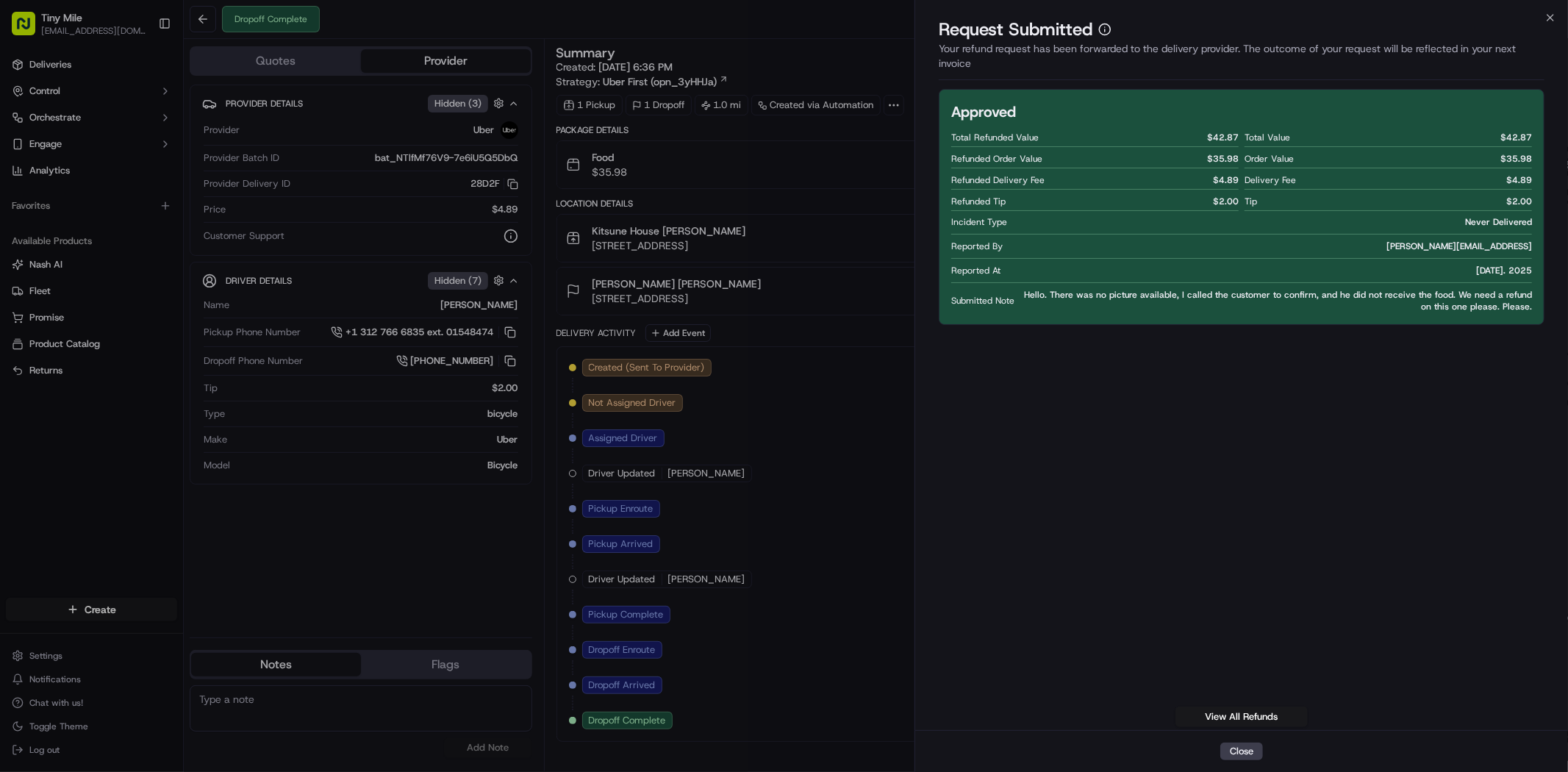
click at [1080, 574] on div "Approved Total Refunded Value $ 42.87 Refunded Order Value $ 35.98 Refunded Del…" at bounding box center [1241, 408] width 606 height 638
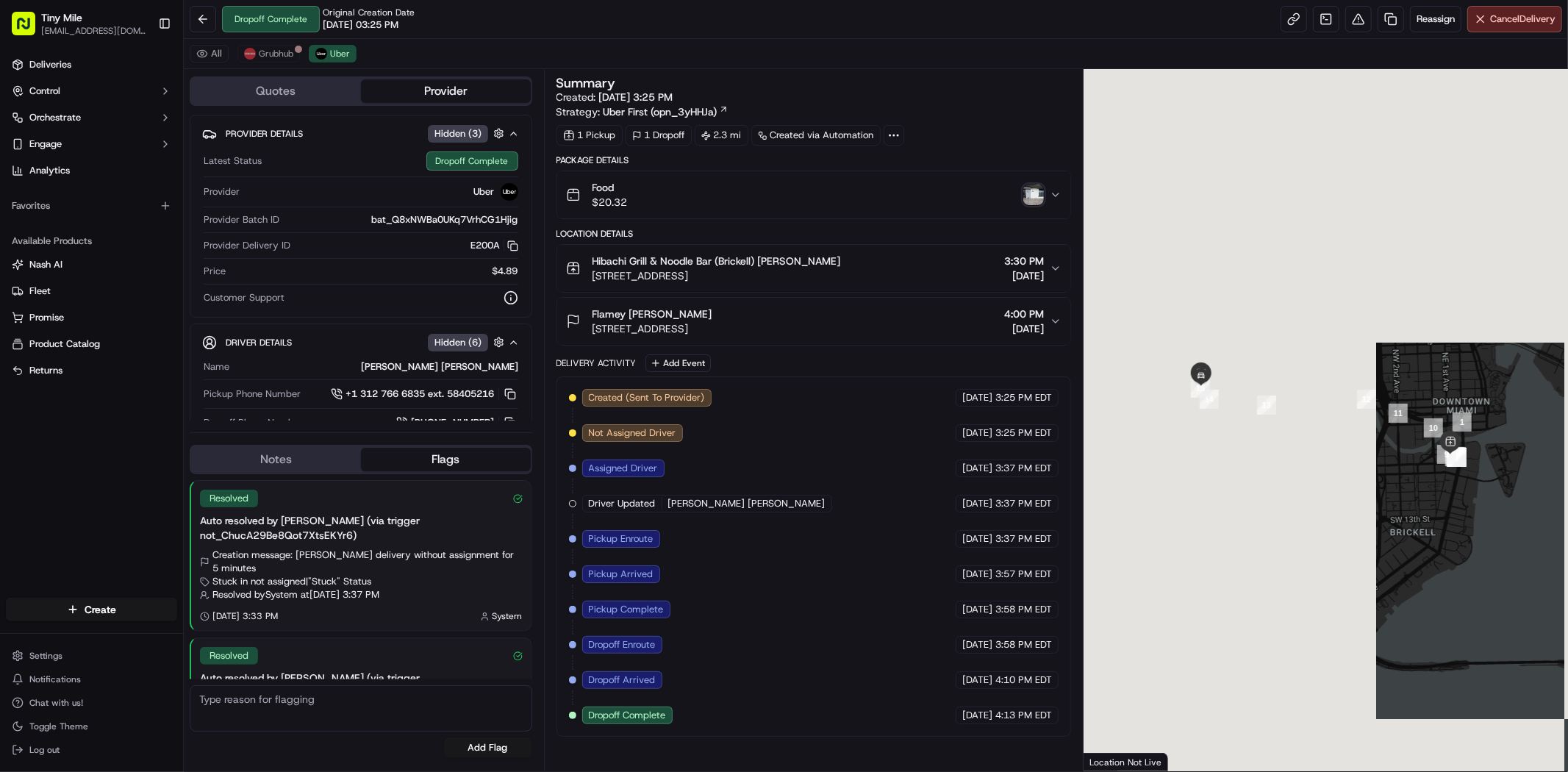
scroll to position [53, 0]
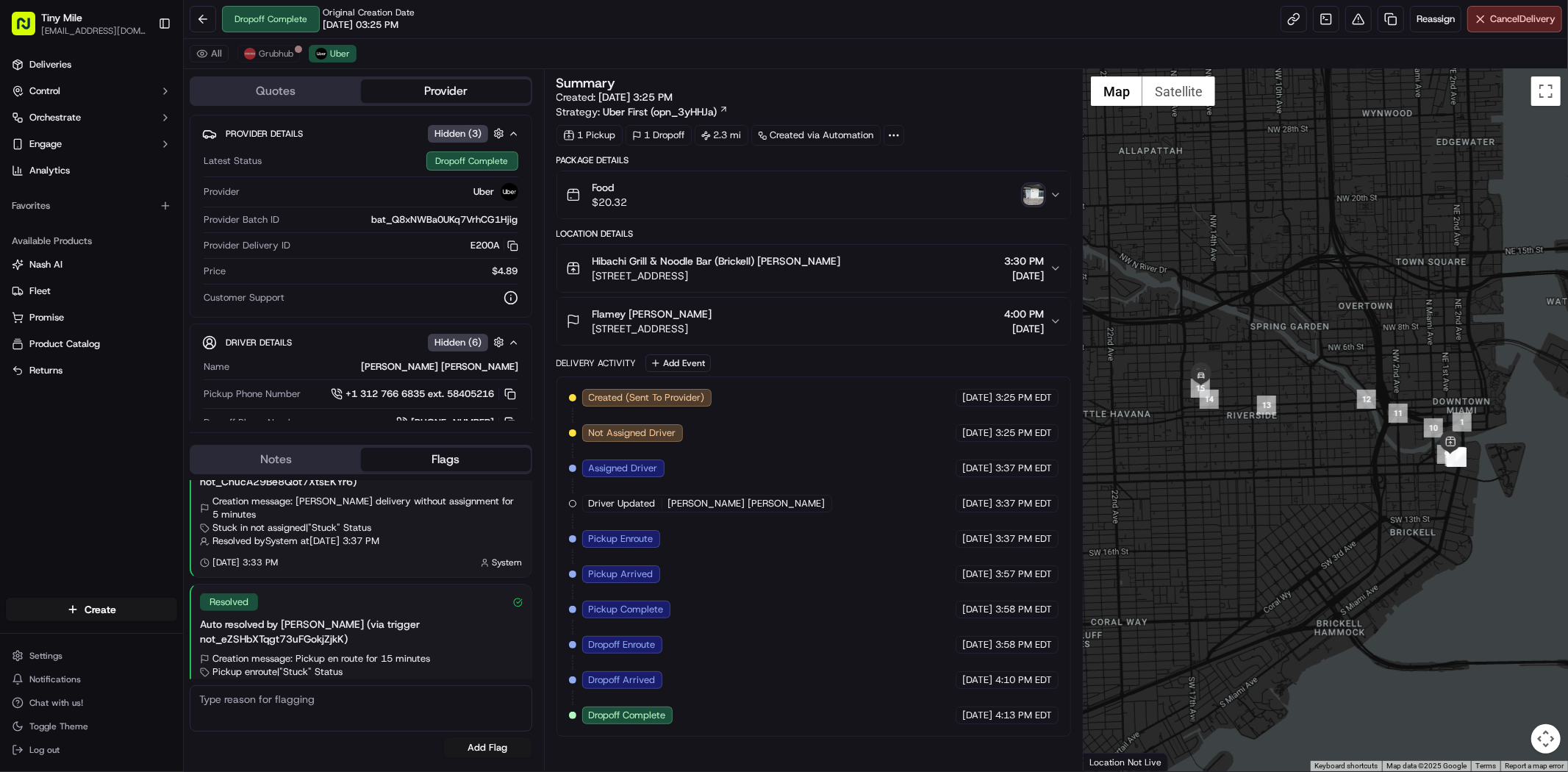
click at [1025, 200] on img "button" at bounding box center [1034, 195] width 20 height 20
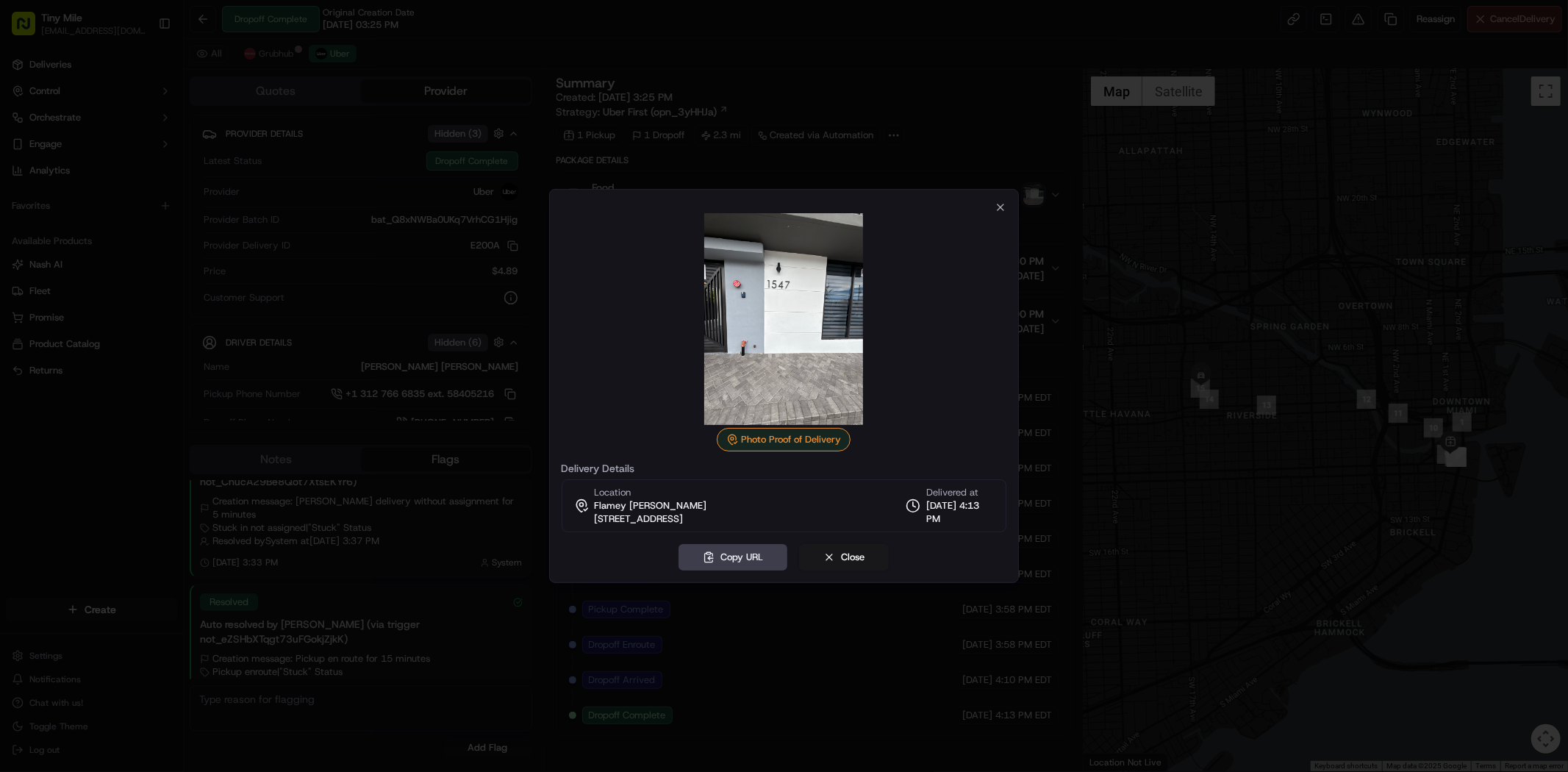
click at [1062, 233] on div at bounding box center [784, 386] width 1568 height 772
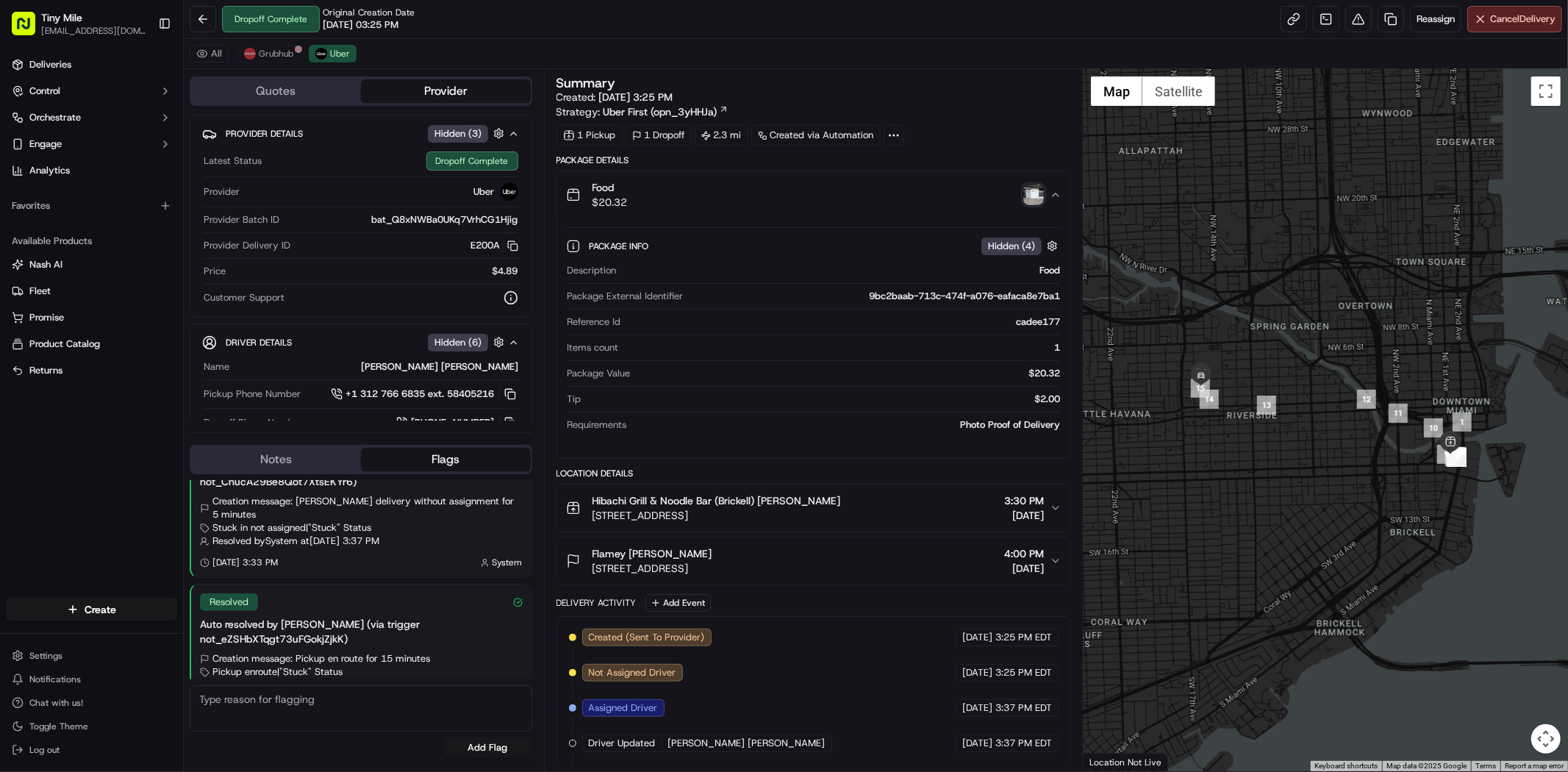
click at [1055, 203] on button "Food $20.32" at bounding box center [814, 195] width 513 height 47
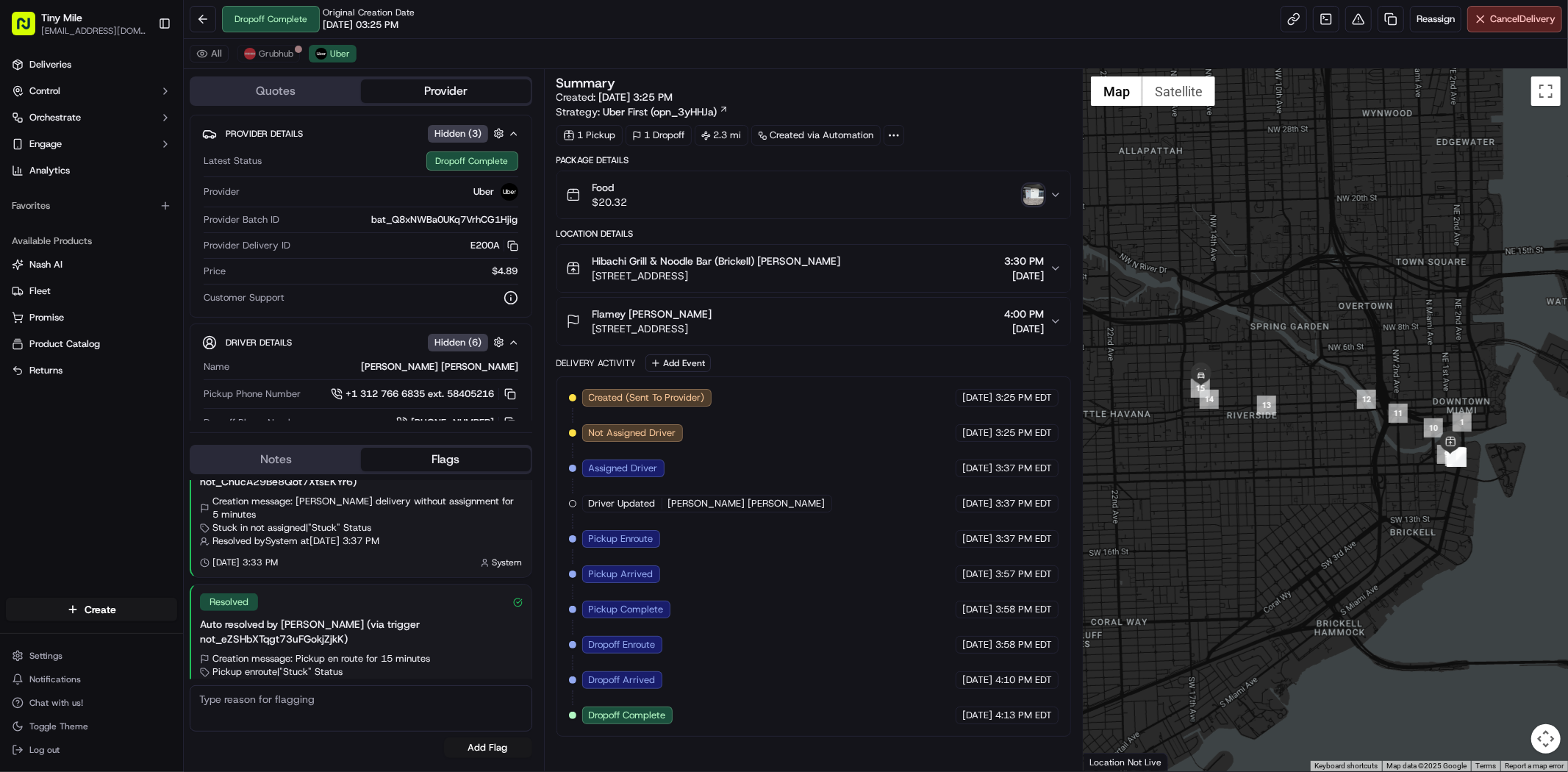
click at [1024, 189] on img "button" at bounding box center [1034, 195] width 20 height 20
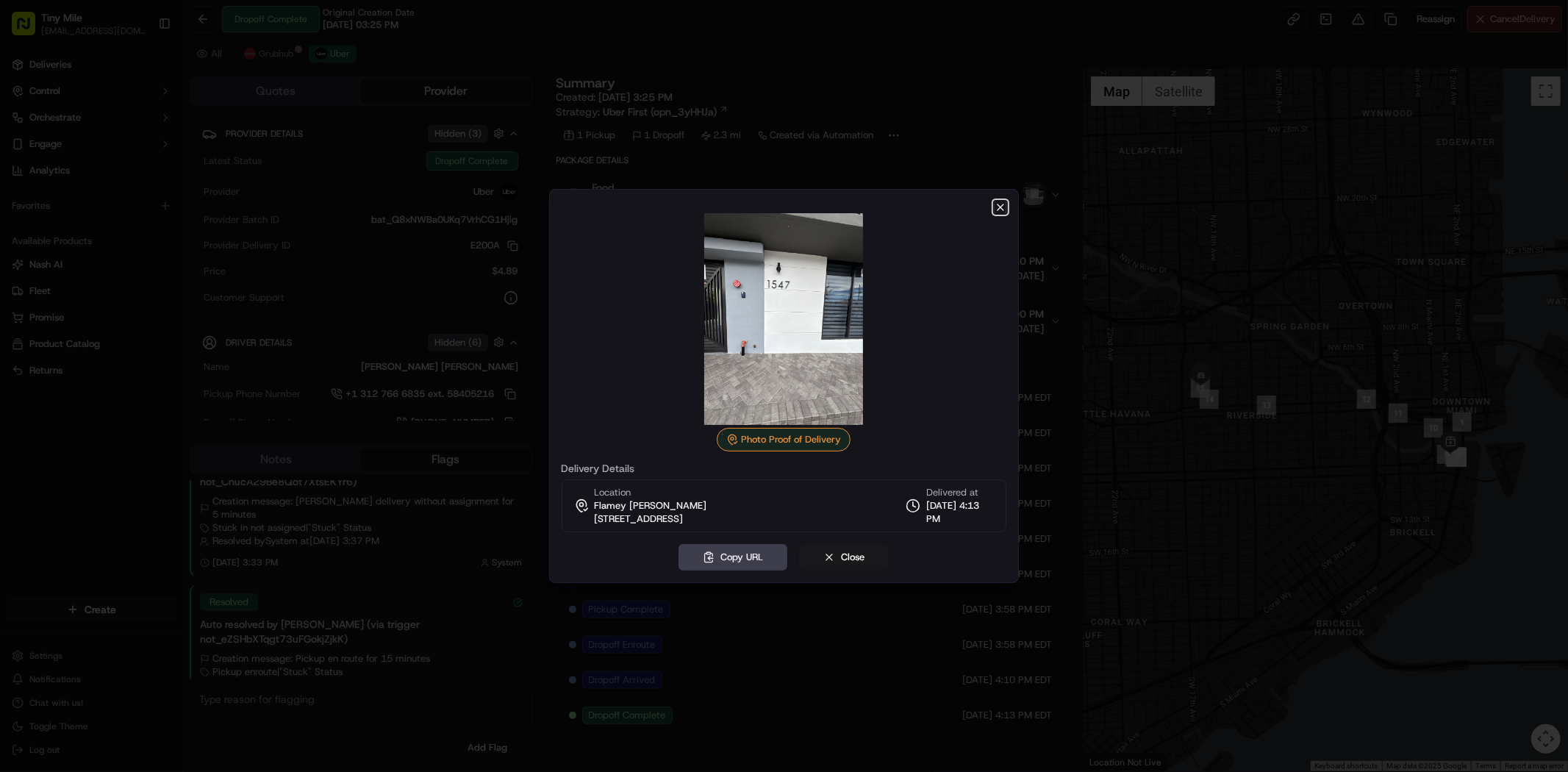
click at [999, 209] on icon "button" at bounding box center [1000, 207] width 12 height 12
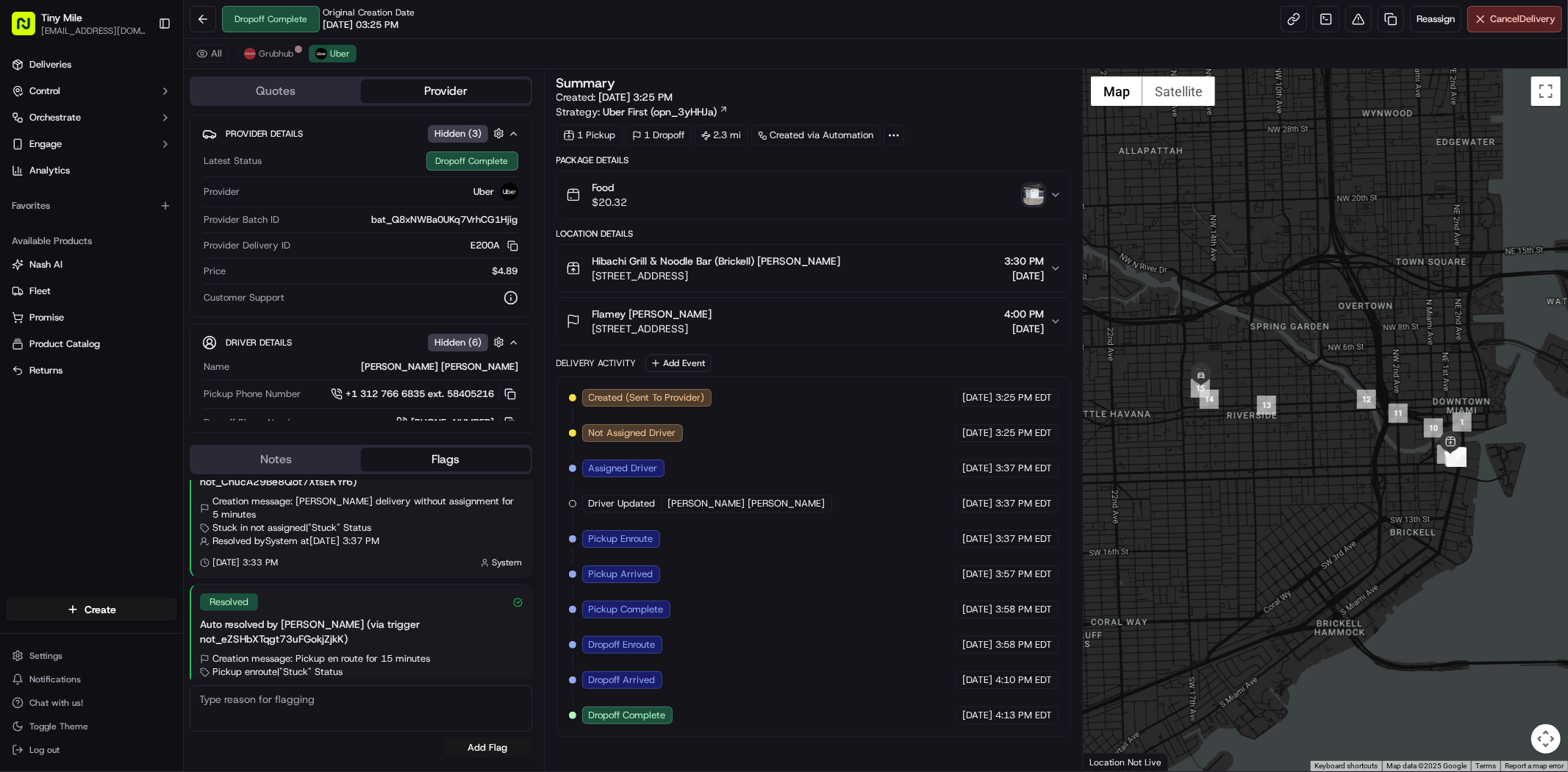
click at [1053, 201] on icon "button" at bounding box center [1056, 195] width 12 height 12
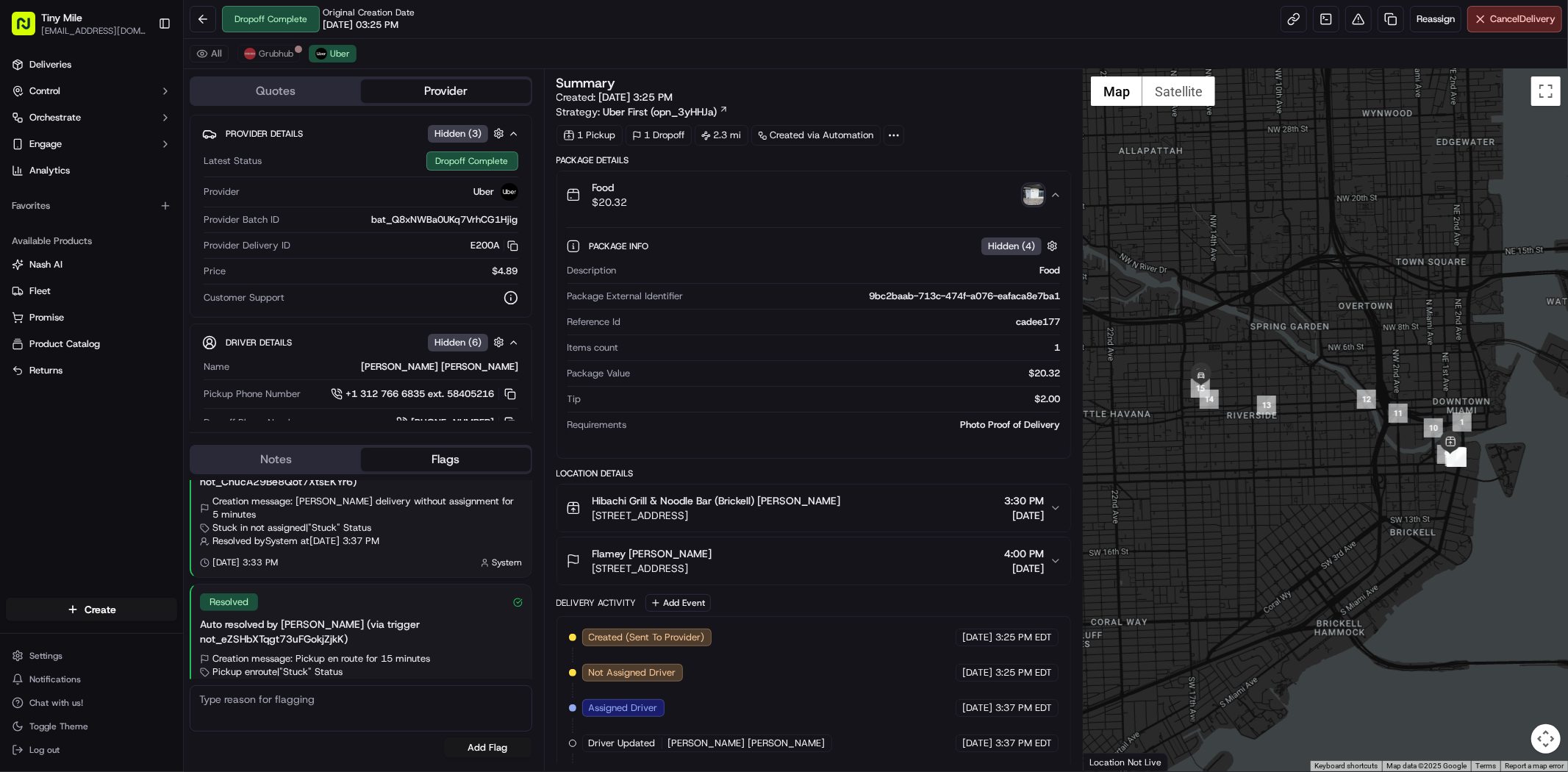
click at [1053, 197] on icon "button" at bounding box center [1056, 195] width 12 height 12
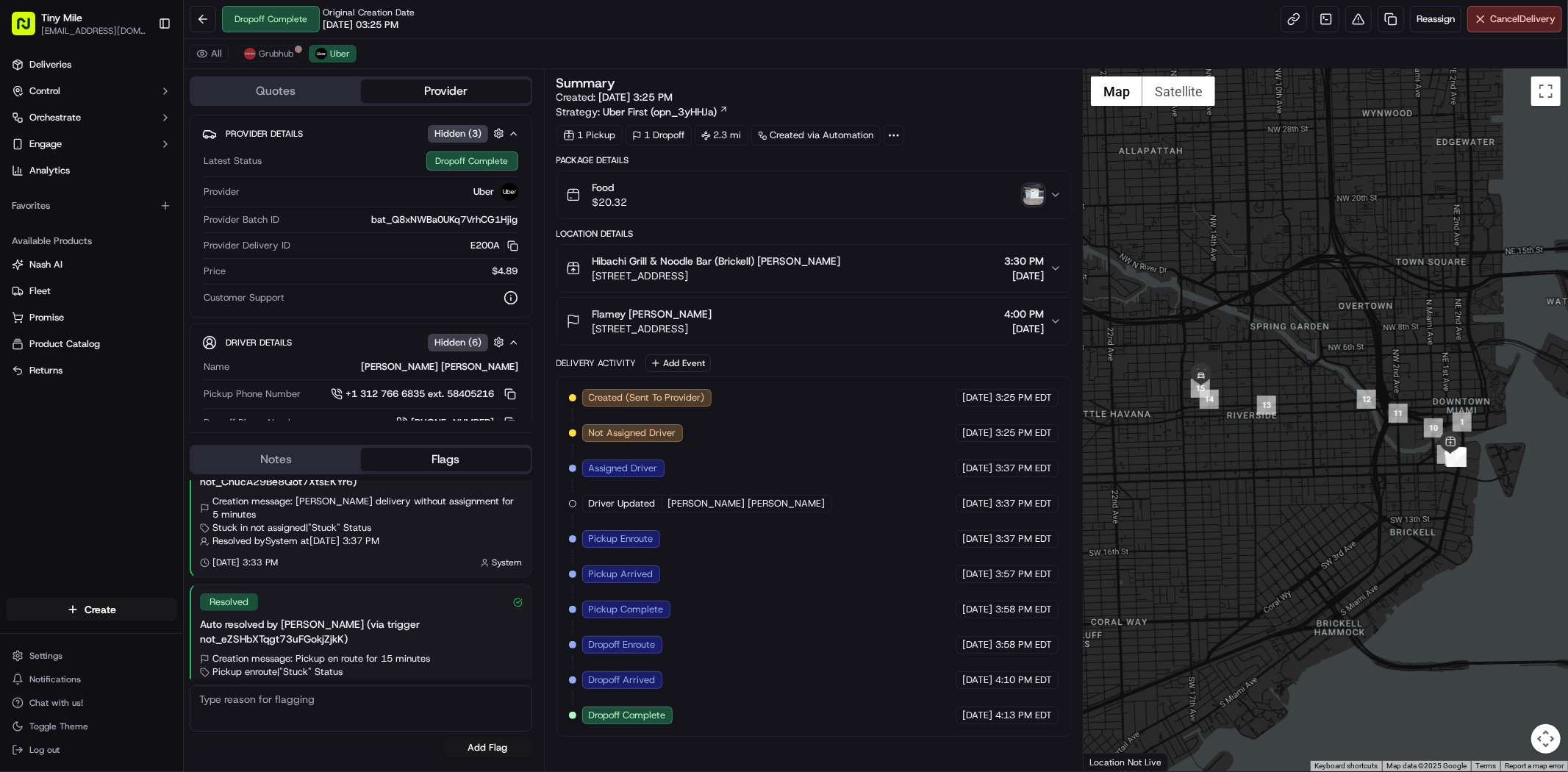
click at [1047, 267] on div "Hibachi Grill & Noodle Bar (Brickell) Flamey Bradshaw 35 SE 6th St, Miami, FL 3…" at bounding box center [808, 268] width 484 height 30
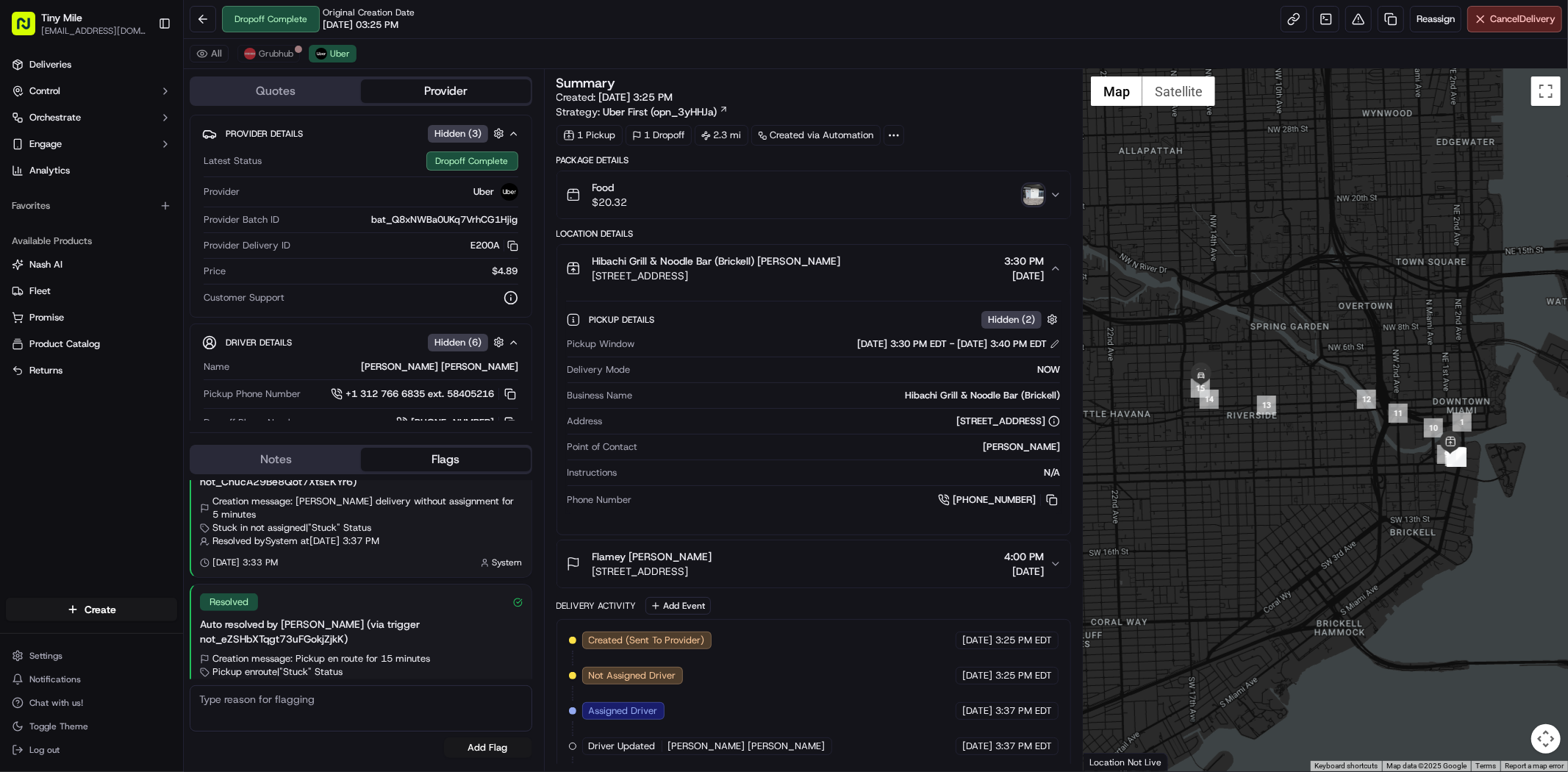
click at [1050, 266] on icon "button" at bounding box center [1056, 267] width 12 height 12
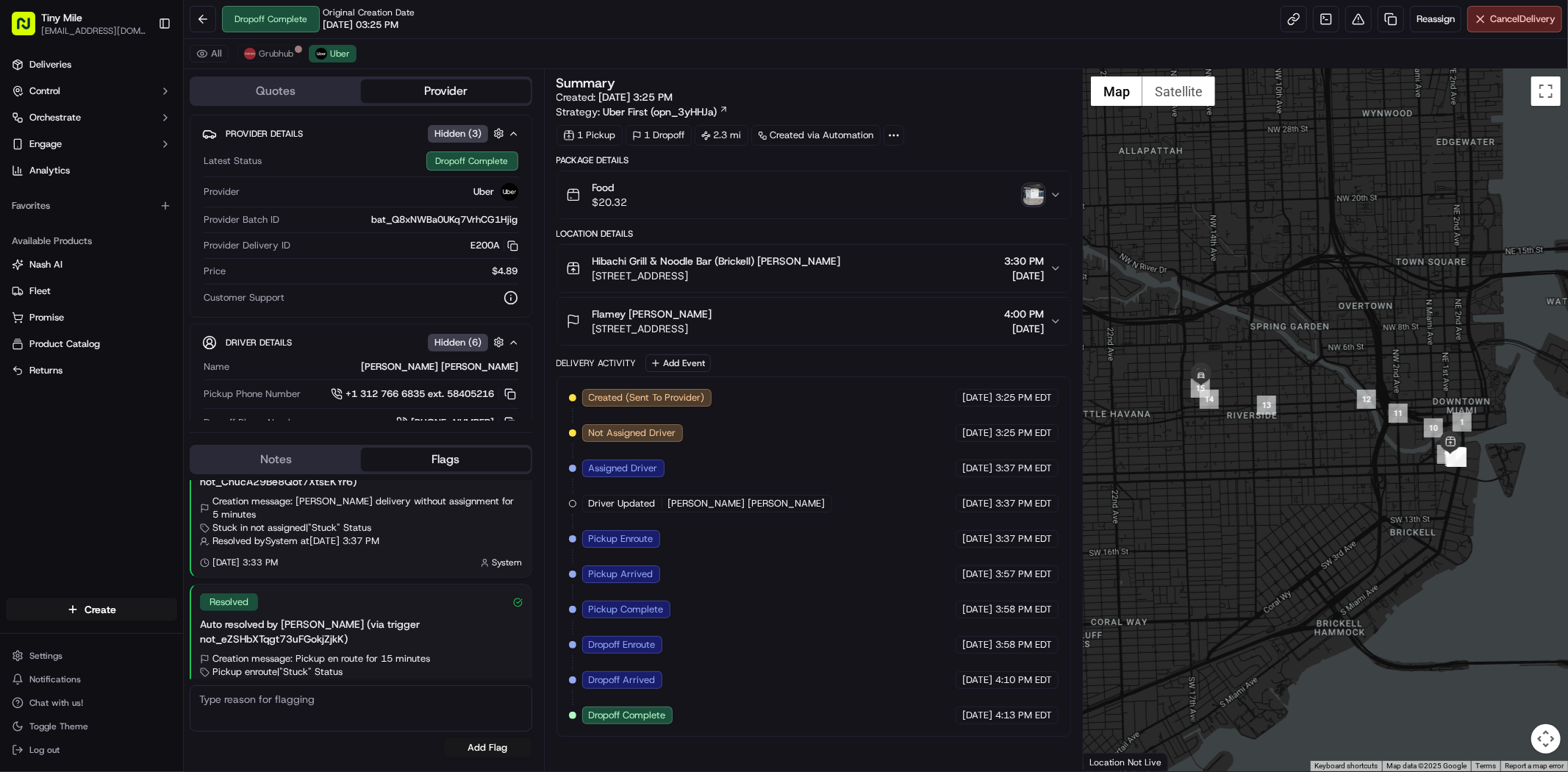
click at [1047, 326] on div "Flamey Flamey Bradshaw 1547 NW 2nd St #203, Miami, FL 33125, USA 4:00 PM 09/07/…" at bounding box center [808, 321] width 484 height 30
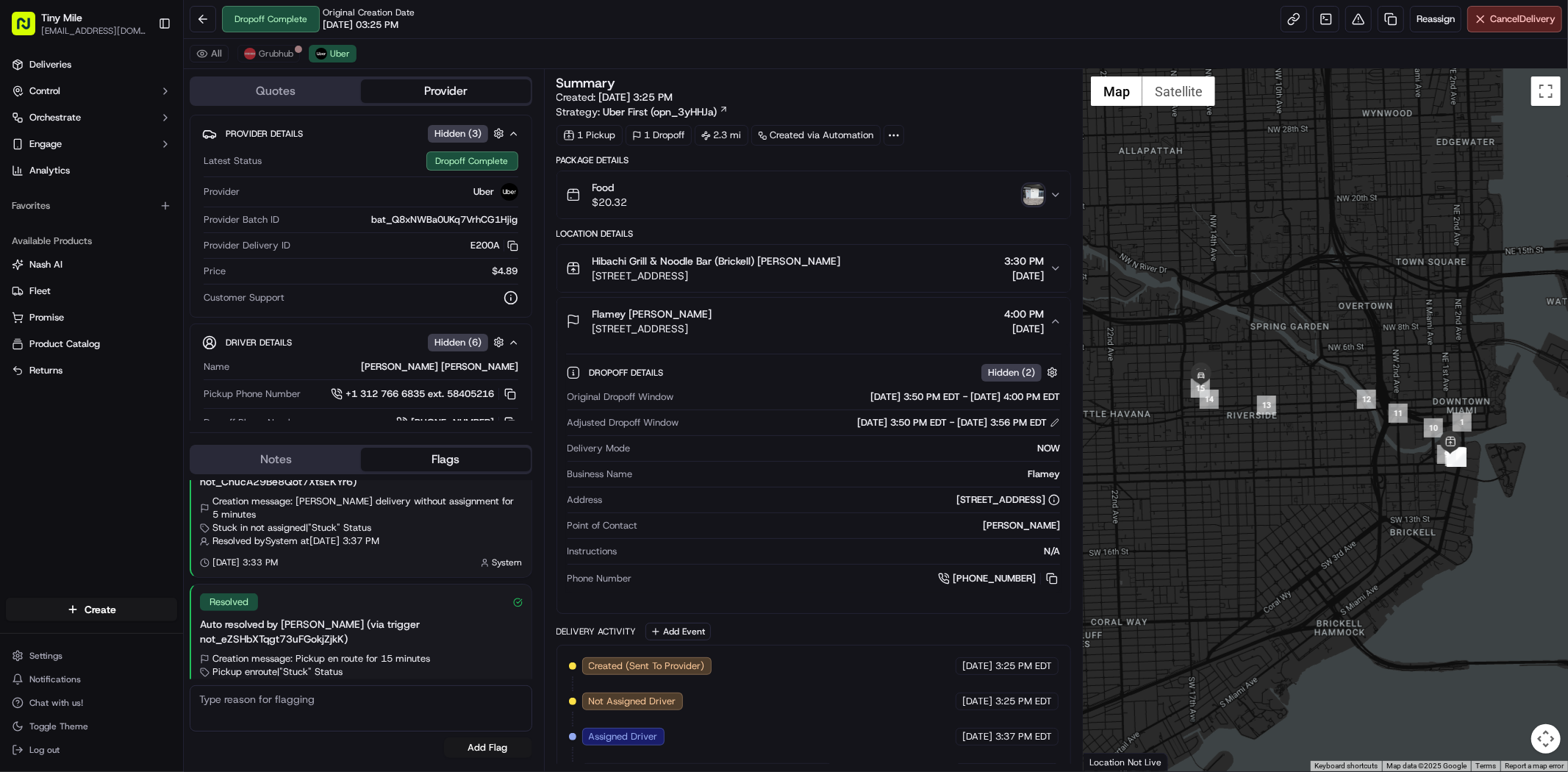
click at [1050, 320] on icon "button" at bounding box center [1056, 321] width 12 height 12
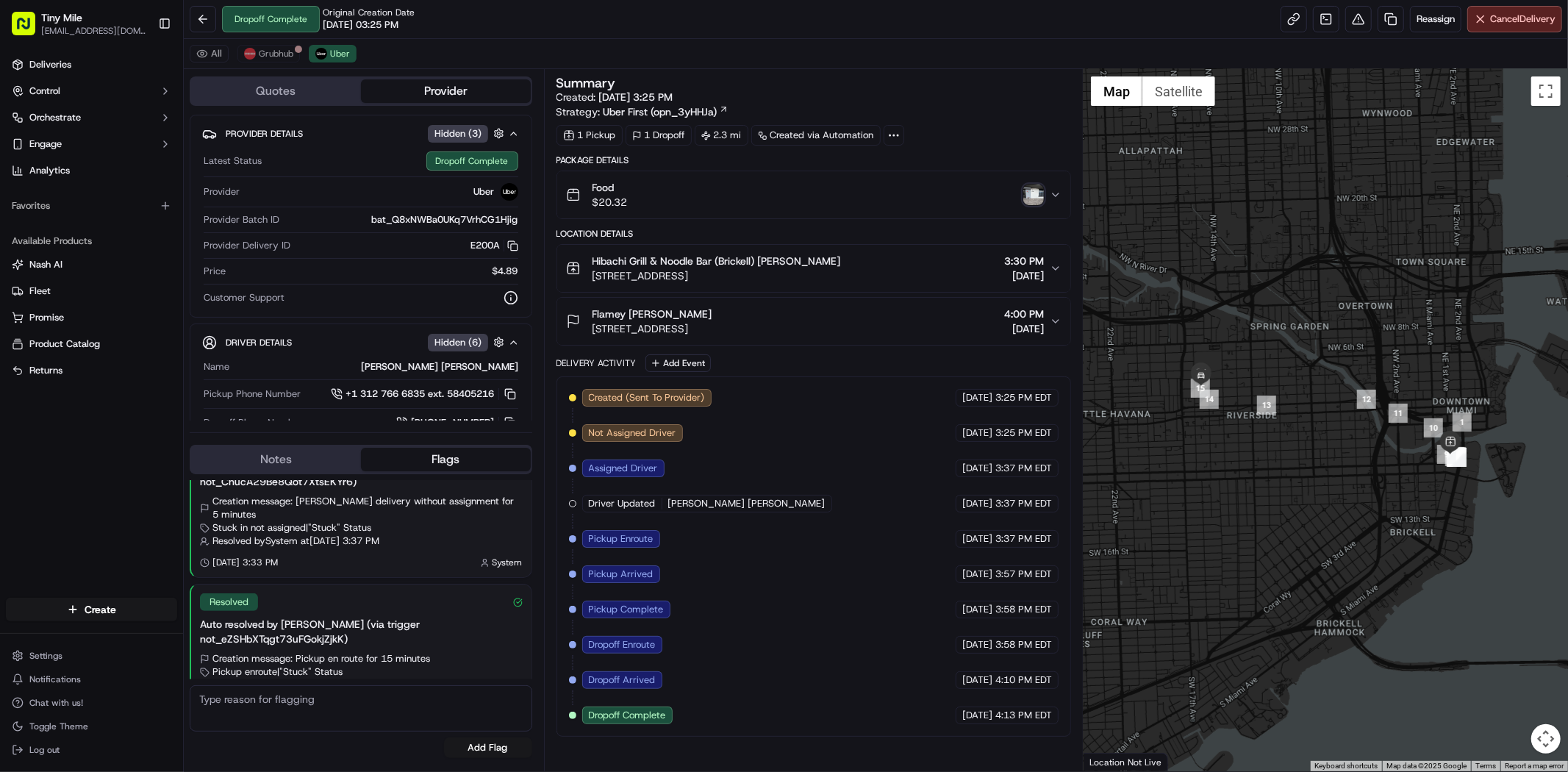
click at [1050, 193] on icon "button" at bounding box center [1056, 195] width 12 height 12
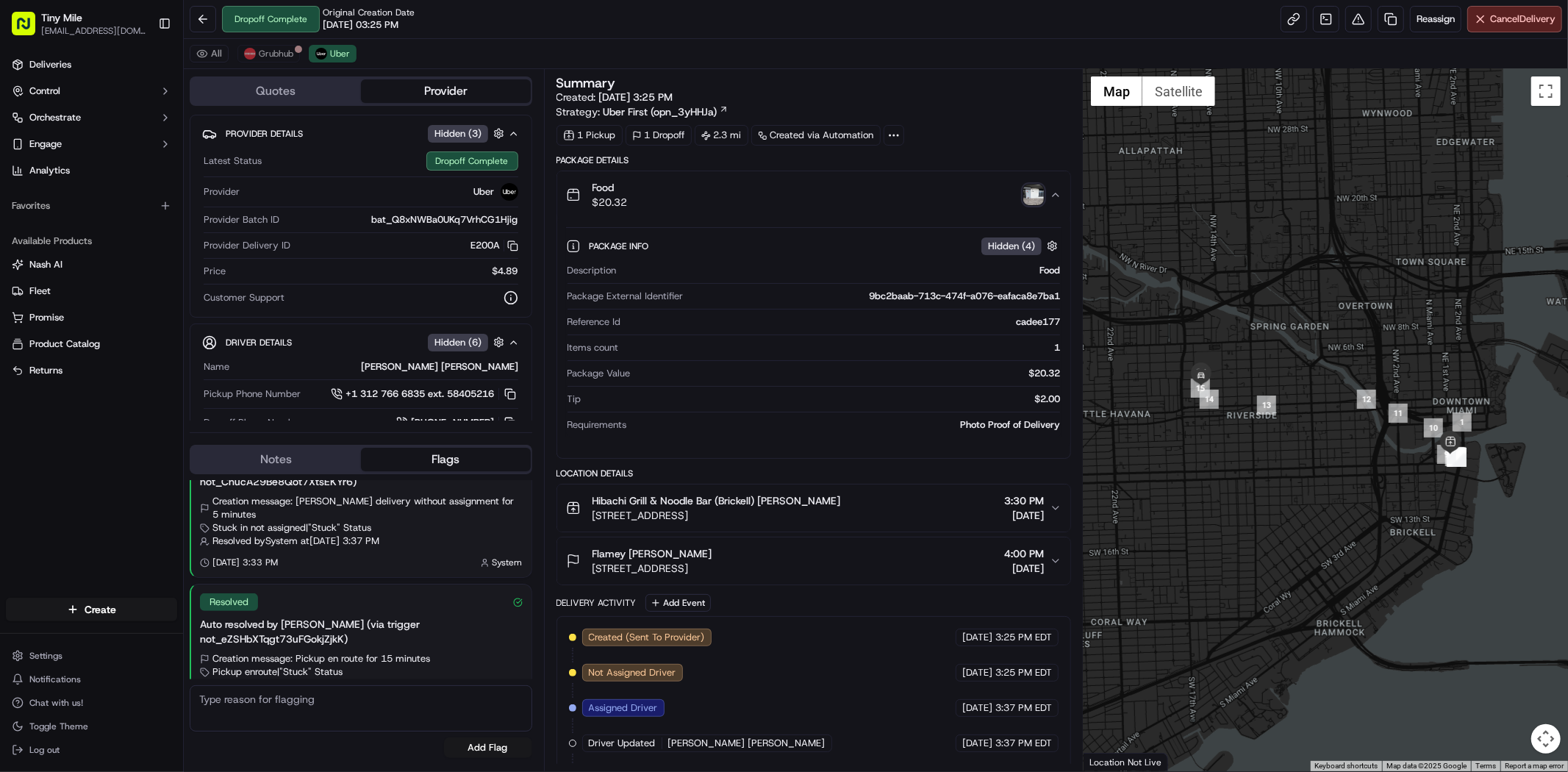
click at [1056, 193] on icon "button" at bounding box center [1056, 195] width 12 height 12
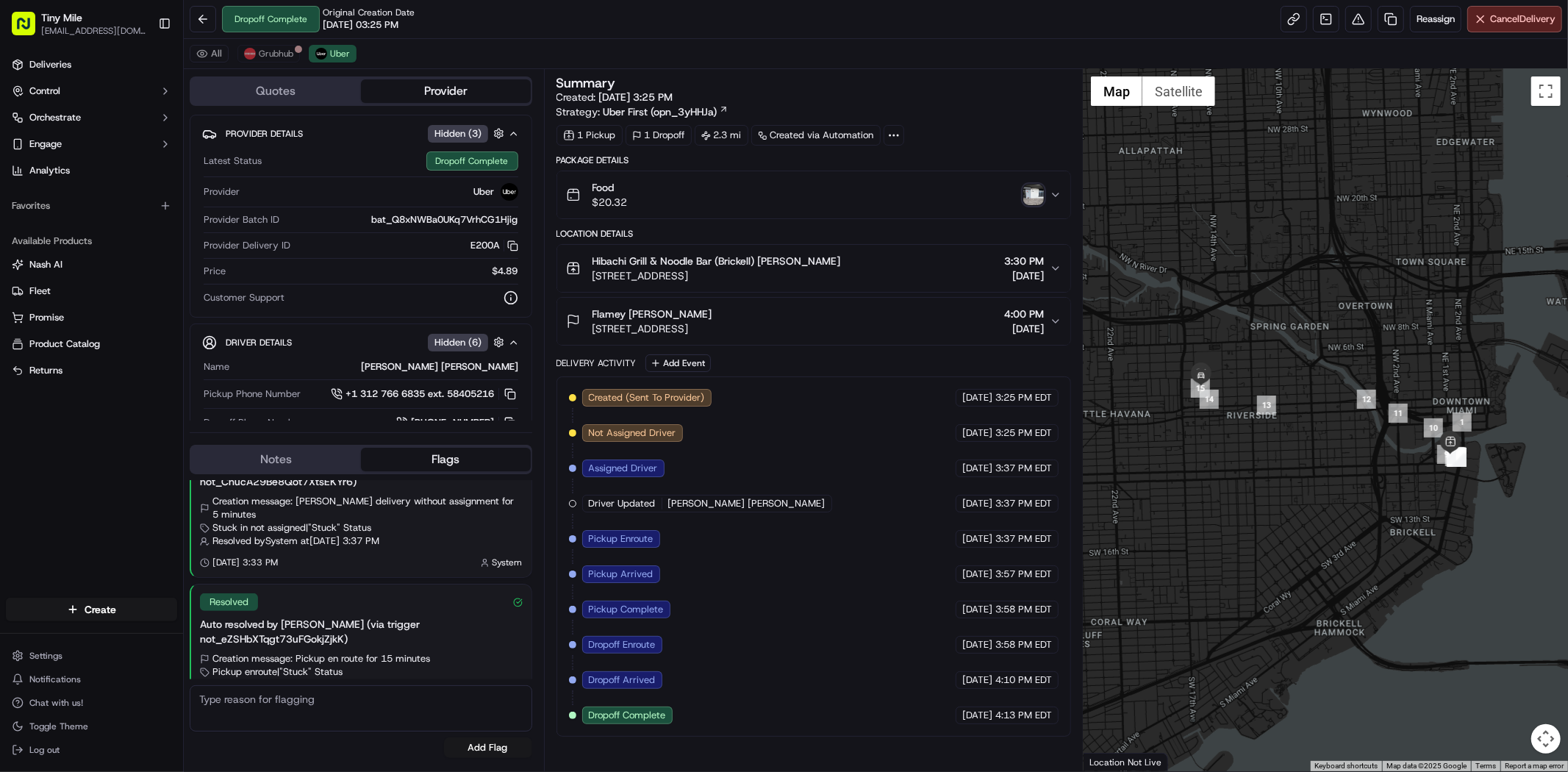
click at [1032, 186] on img "button" at bounding box center [1034, 195] width 20 height 20
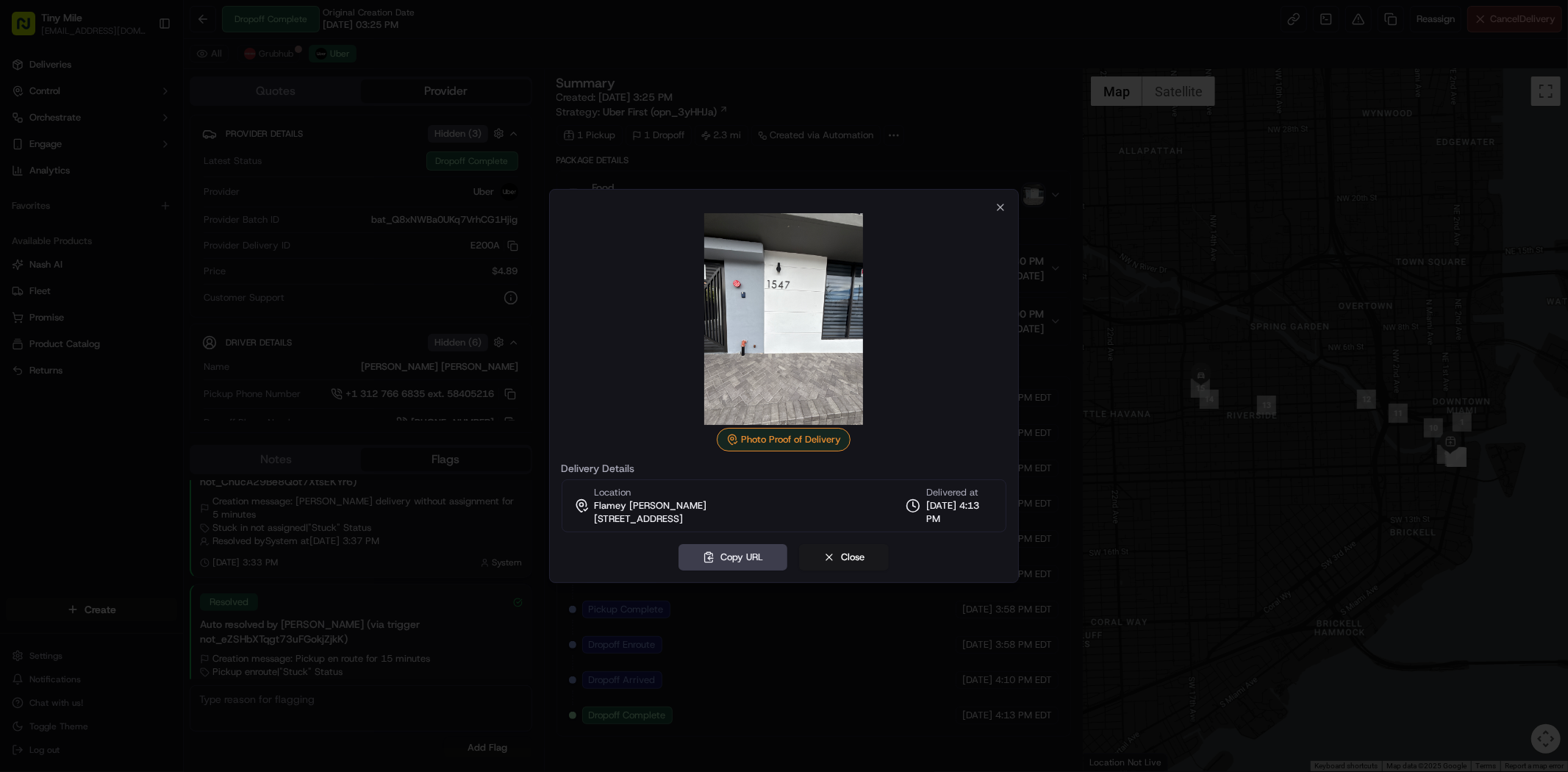
click at [1009, 202] on div "Photo Proof of Delivery Delivery Details Location Flamey Flamey Bradshaw 1547 N…" at bounding box center [784, 386] width 471 height 394
click at [1004, 206] on icon "button" at bounding box center [1000, 207] width 12 height 12
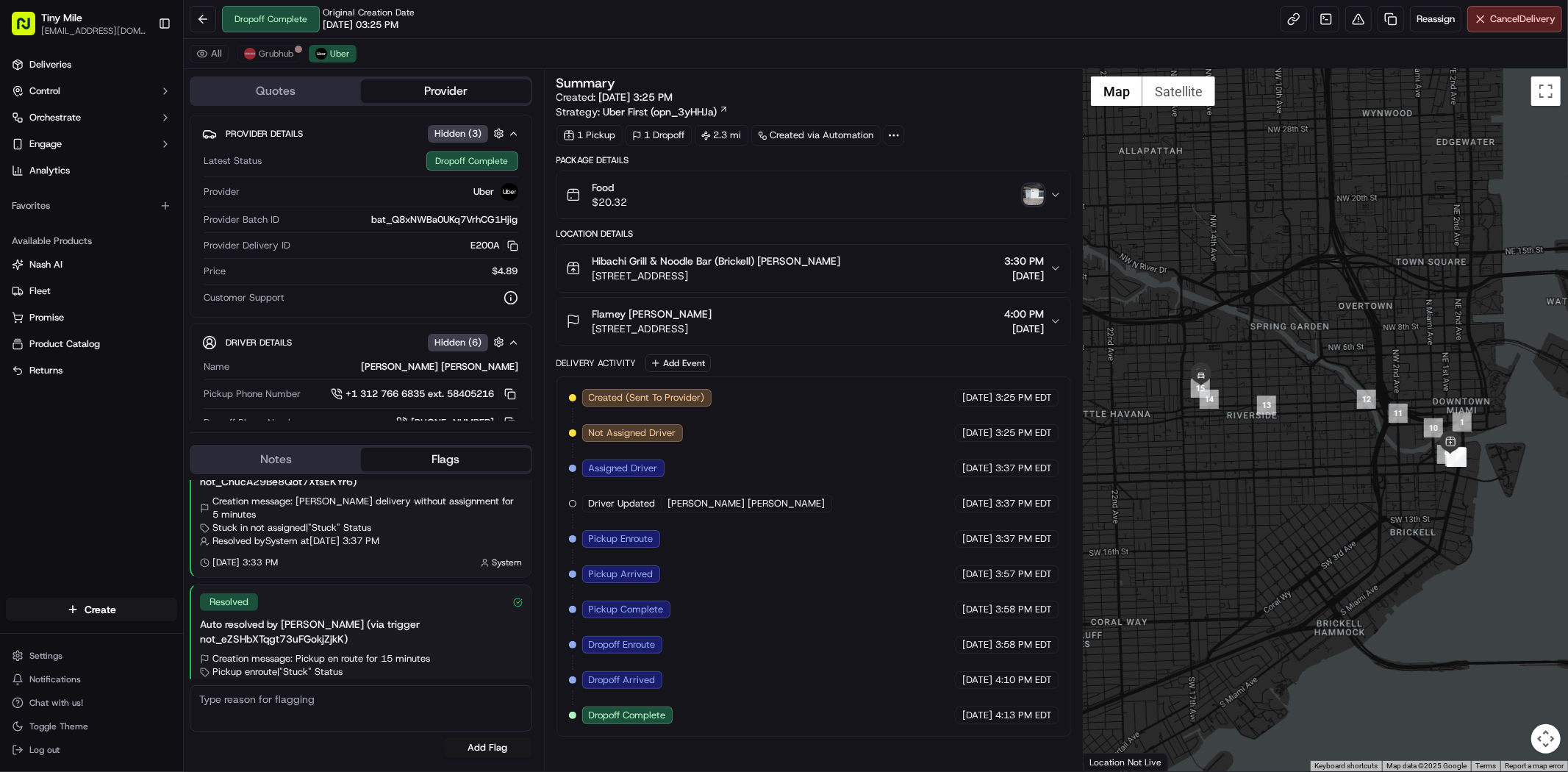
click at [1003, 742] on div "Summary Created: 09/07/2025 3:25 PM Strategy: Uber First (opn_3yHHJa) 1 Pickup …" at bounding box center [814, 420] width 515 height 687
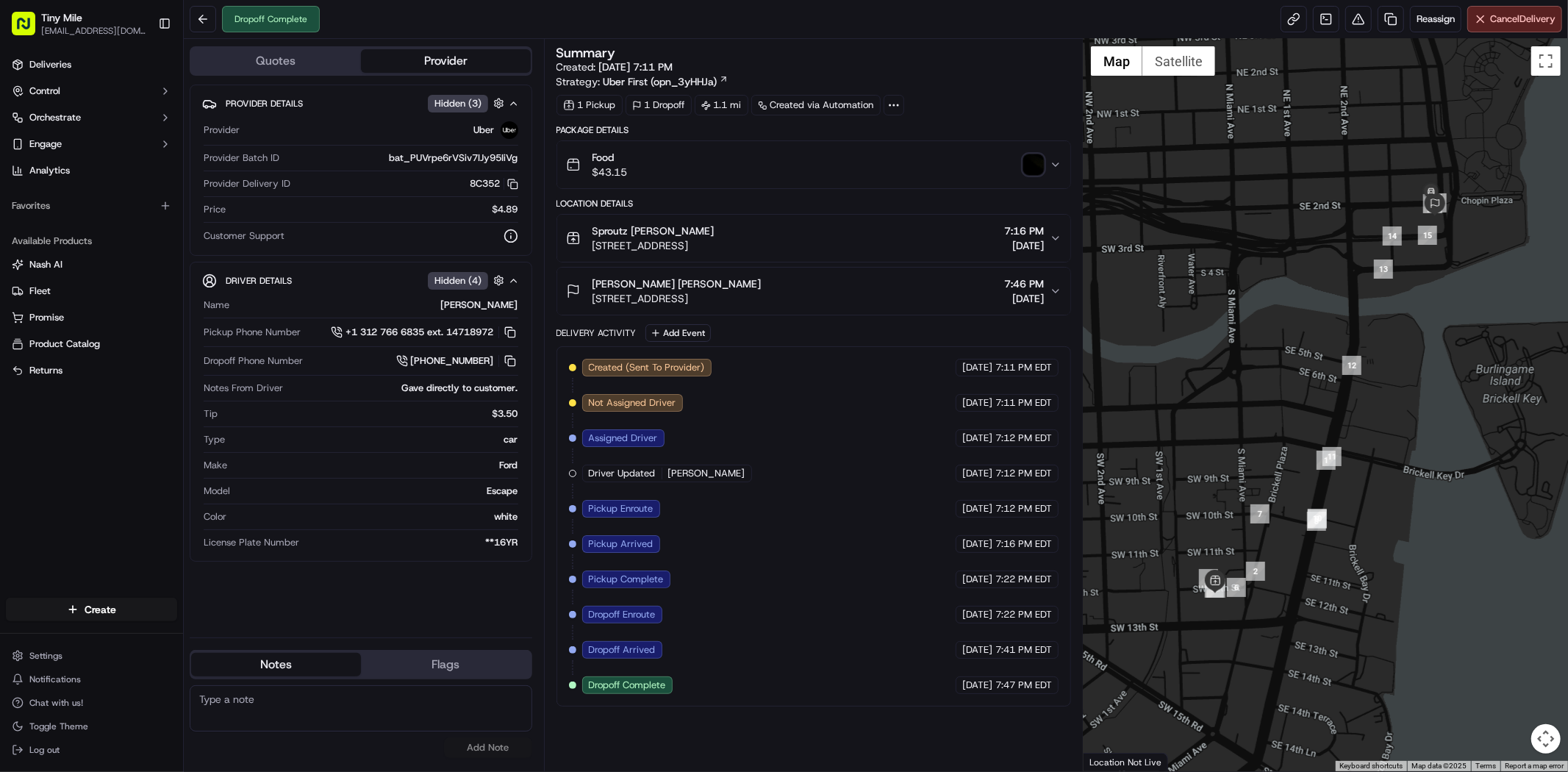
click at [1047, 232] on div "Sproutz Tim H. 40 SW 12th St, Miami, FL 33130, USA 7:16 PM 09/09/2025" at bounding box center [808, 238] width 484 height 30
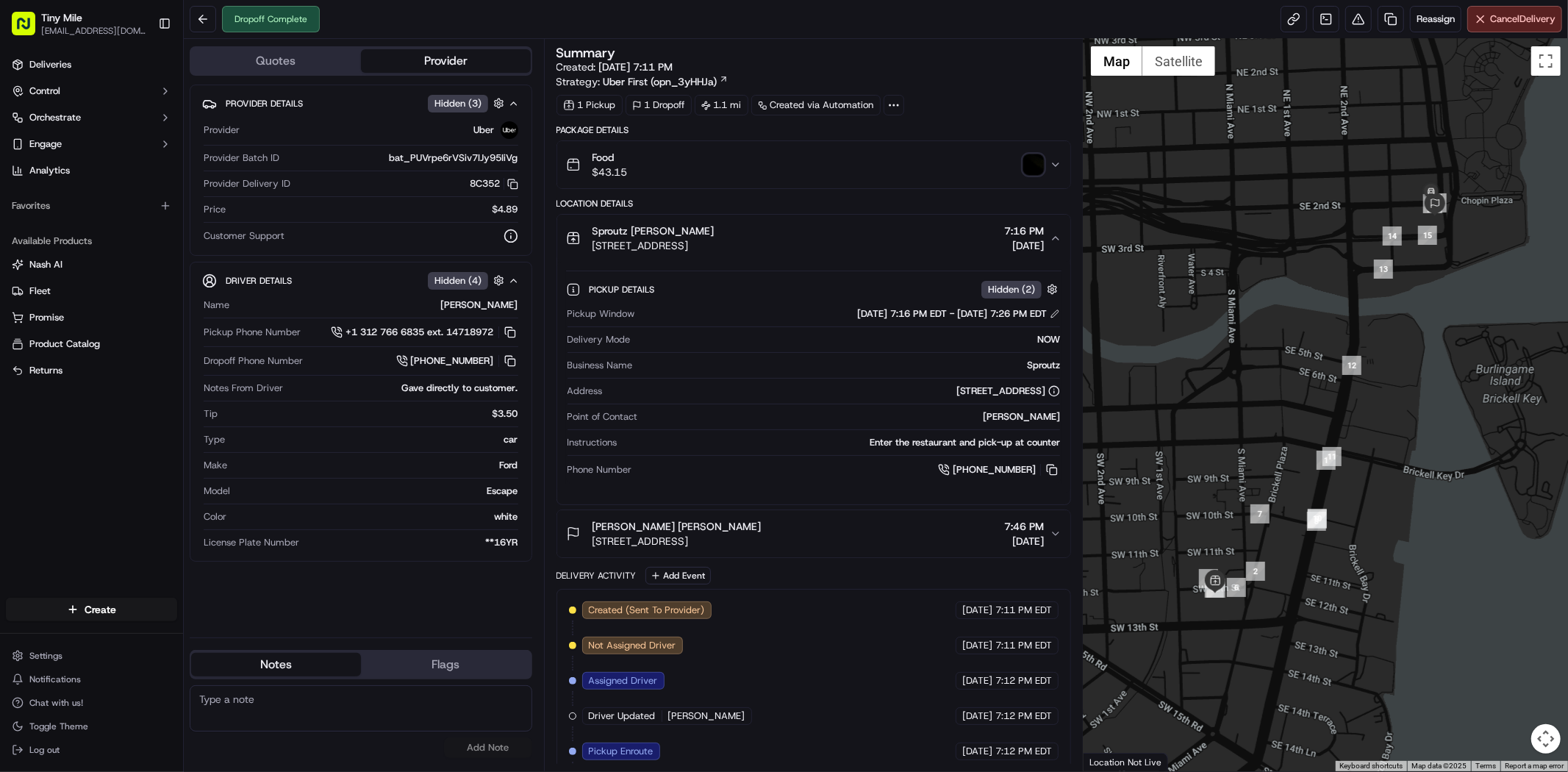
click at [1050, 232] on icon "button" at bounding box center [1056, 238] width 12 height 12
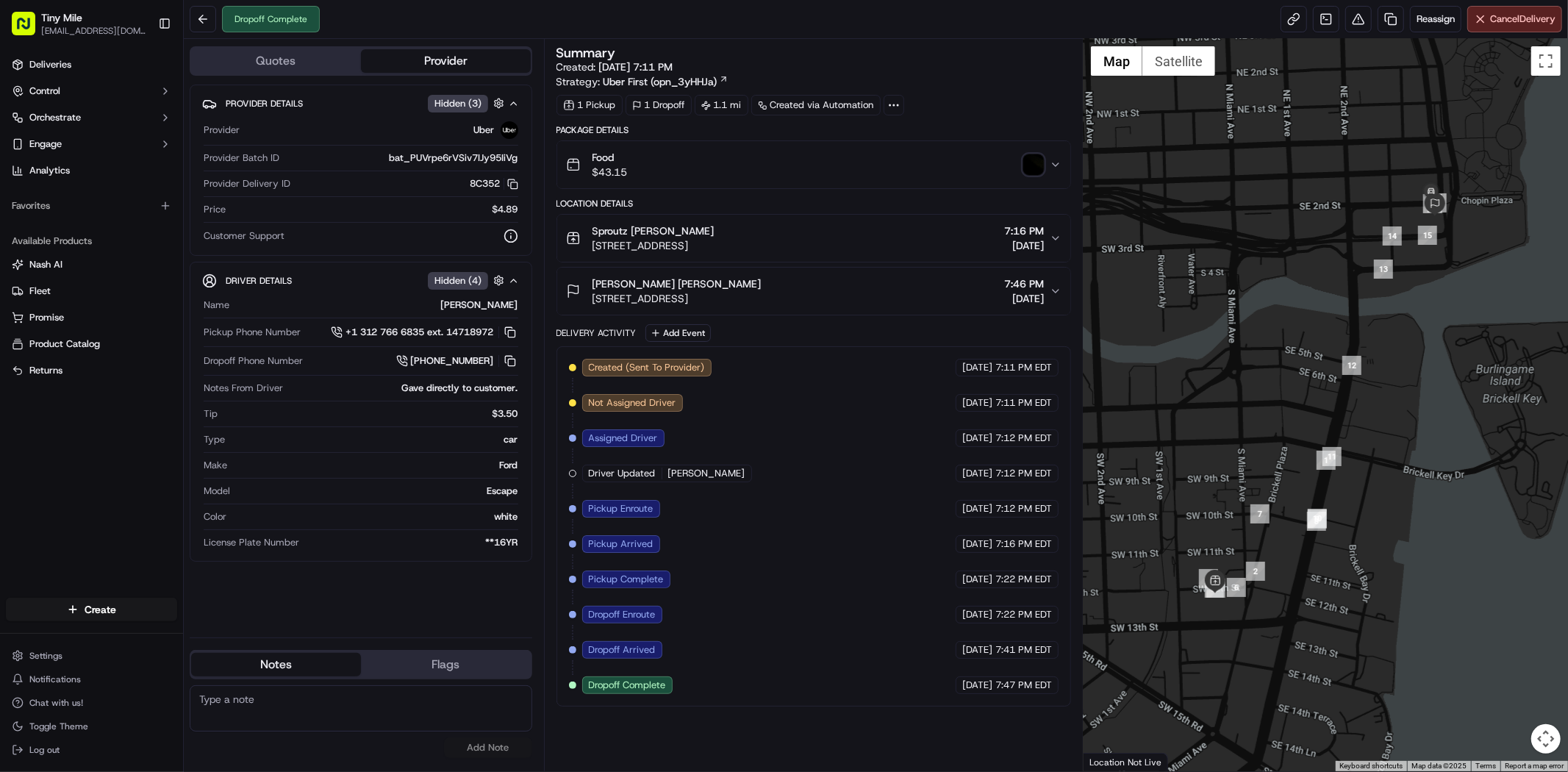
click at [1054, 172] on button "Food $43.15" at bounding box center [814, 164] width 513 height 47
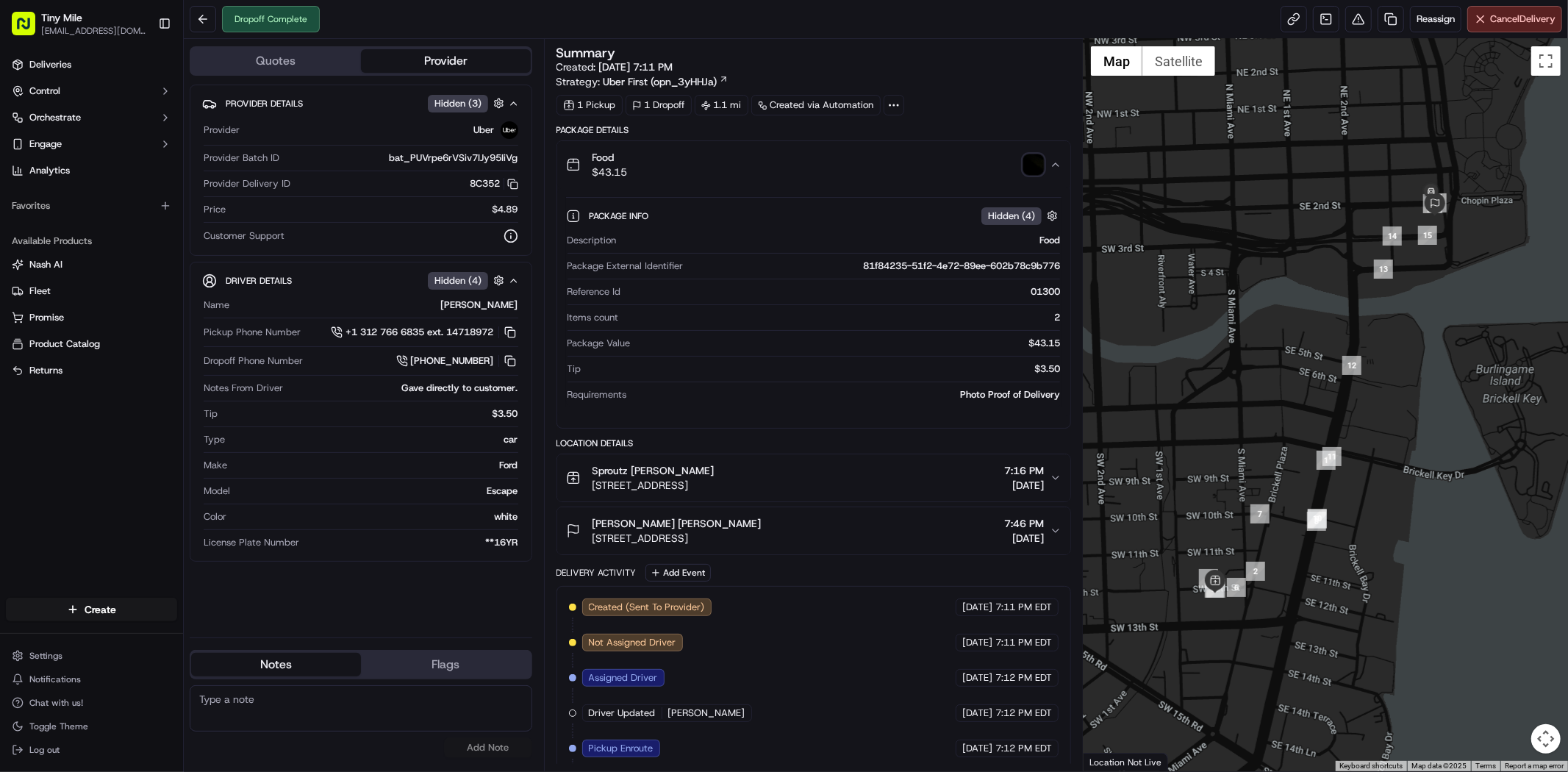
click at [1050, 172] on button "Food $43.15" at bounding box center [814, 164] width 513 height 47
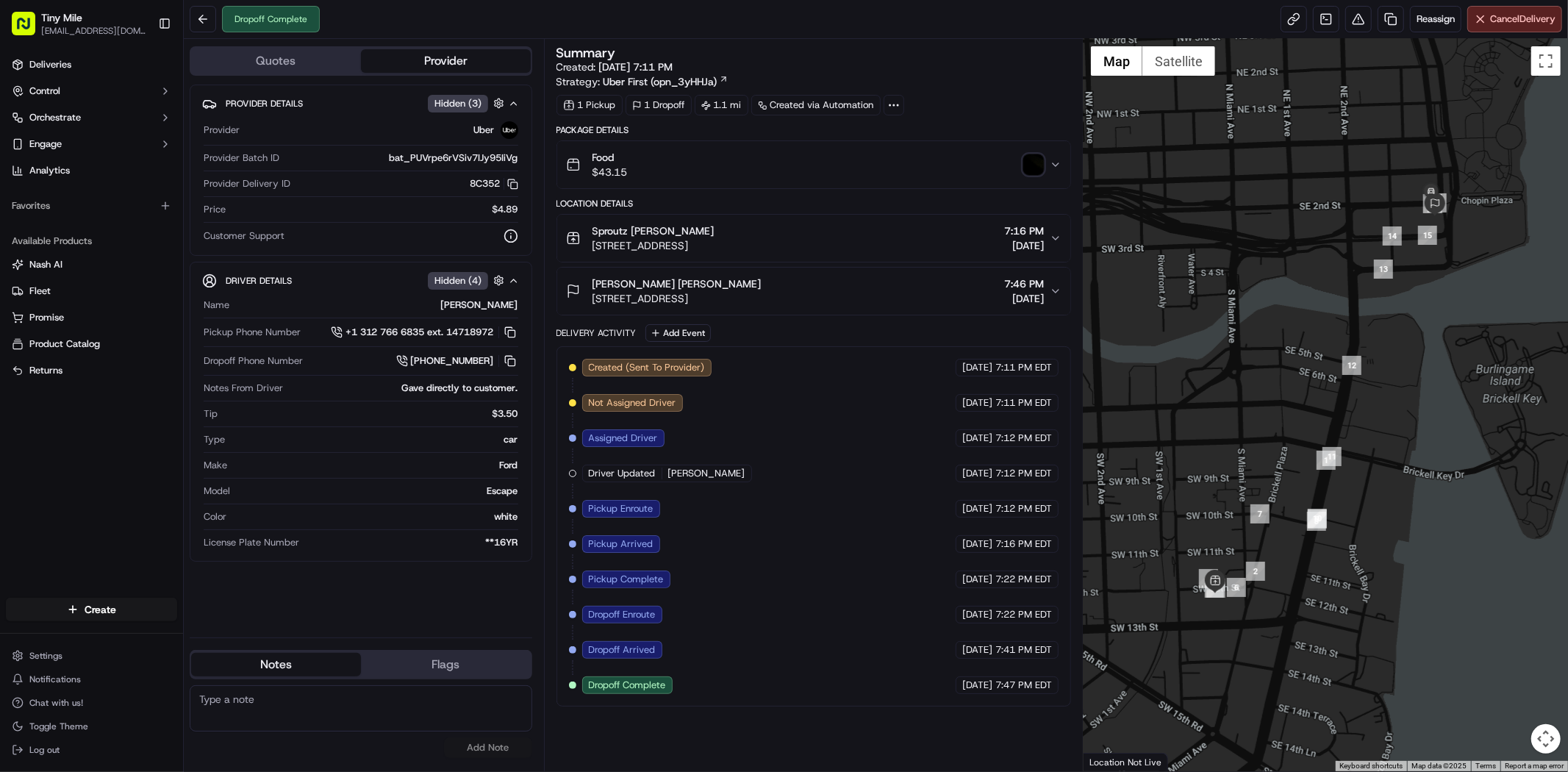
click at [1063, 161] on button "Food $43.15" at bounding box center [814, 164] width 513 height 47
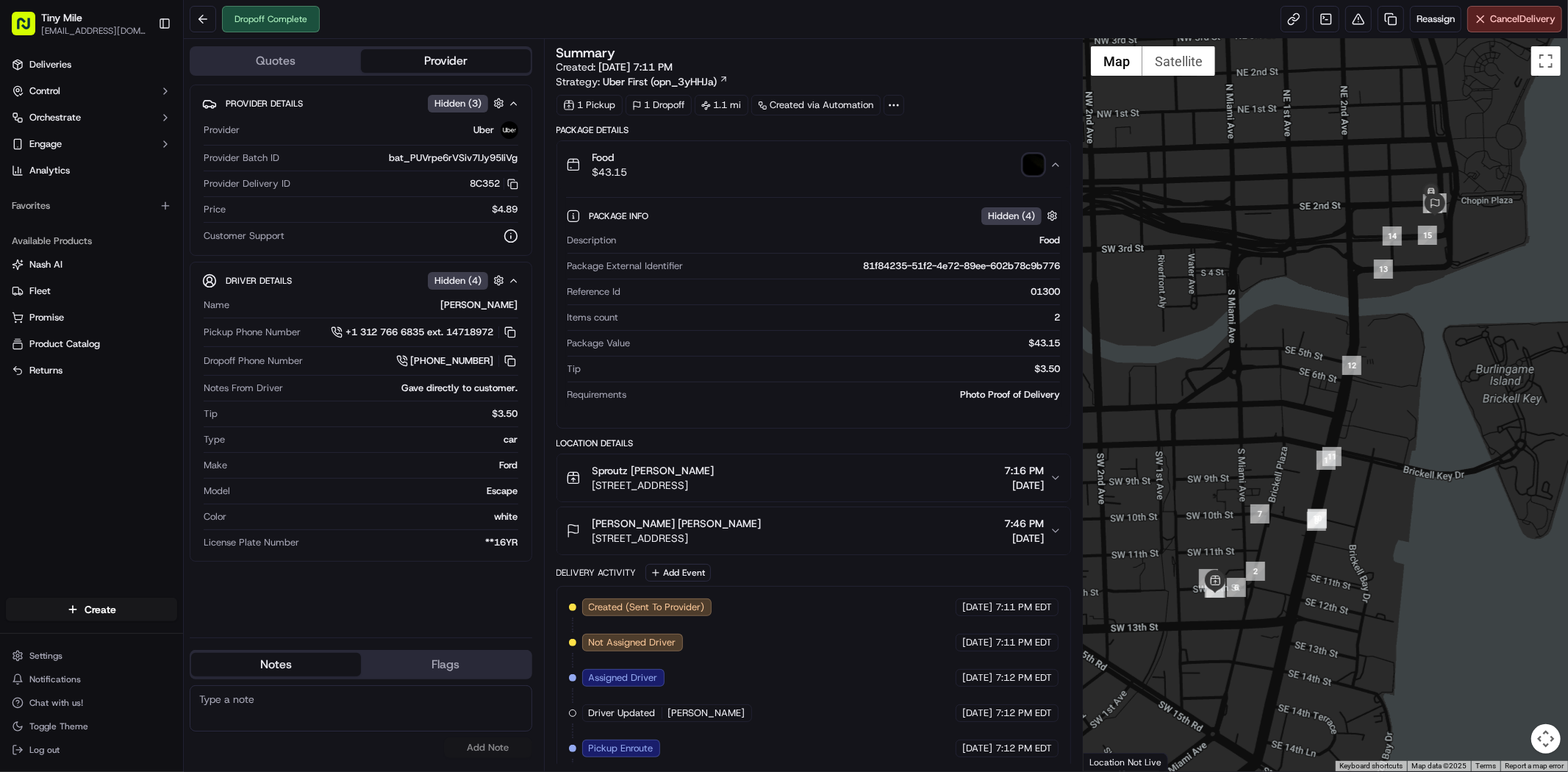
click at [1063, 162] on button "Food $43.15" at bounding box center [814, 164] width 513 height 47
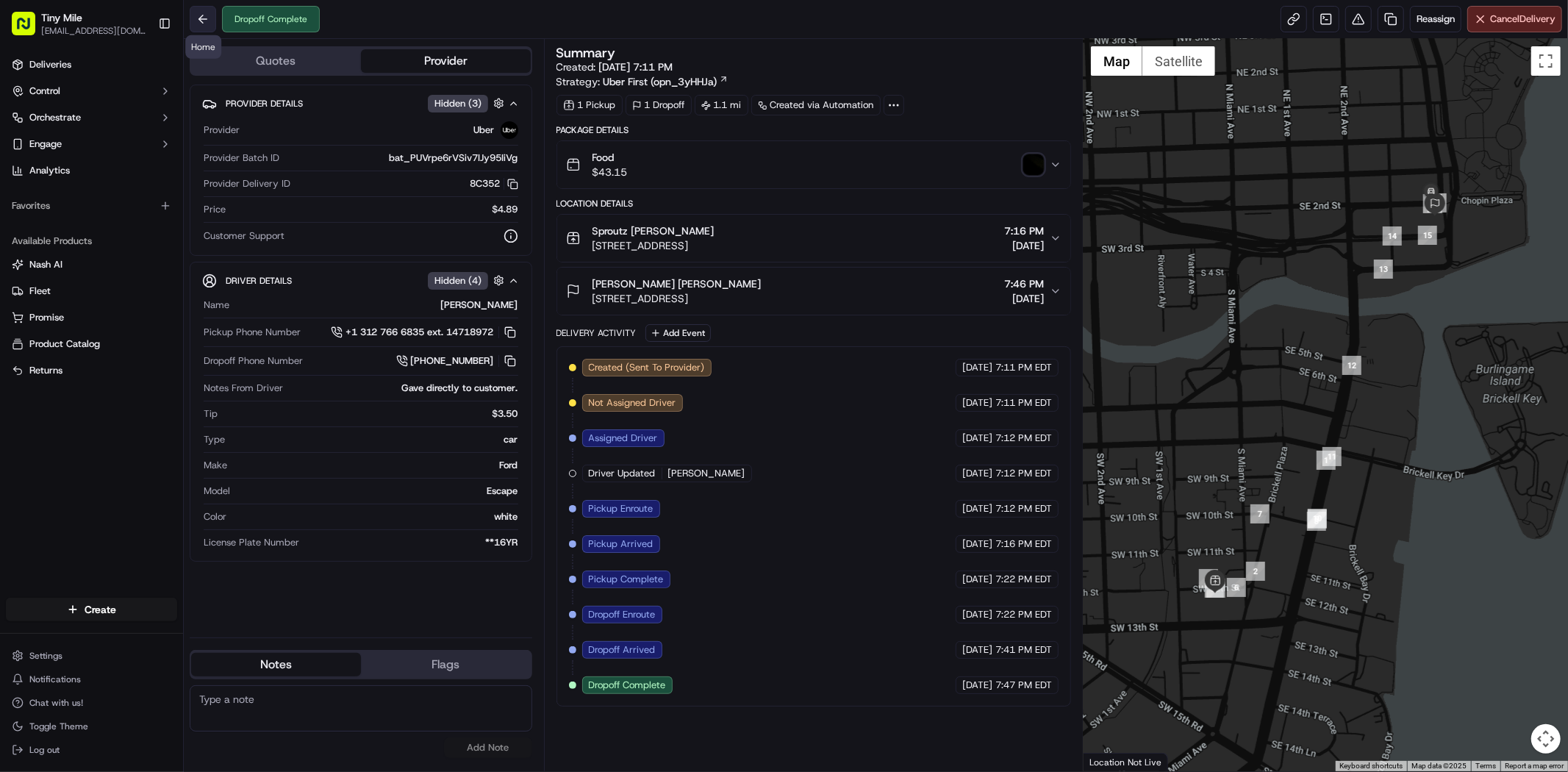
click at [204, 25] on button at bounding box center [203, 18] width 27 height 27
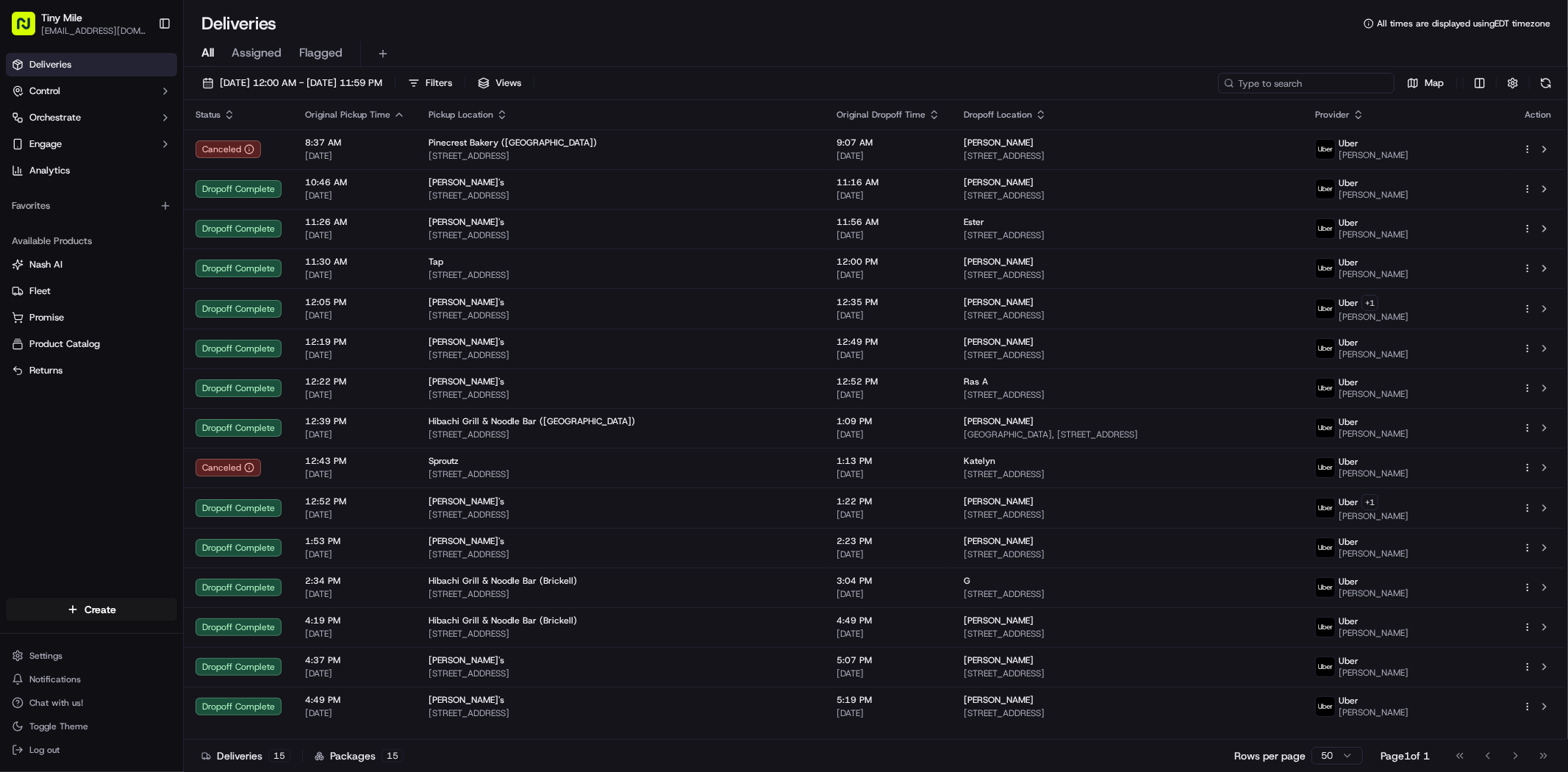
click at [1304, 77] on input at bounding box center [1306, 83] width 176 height 20
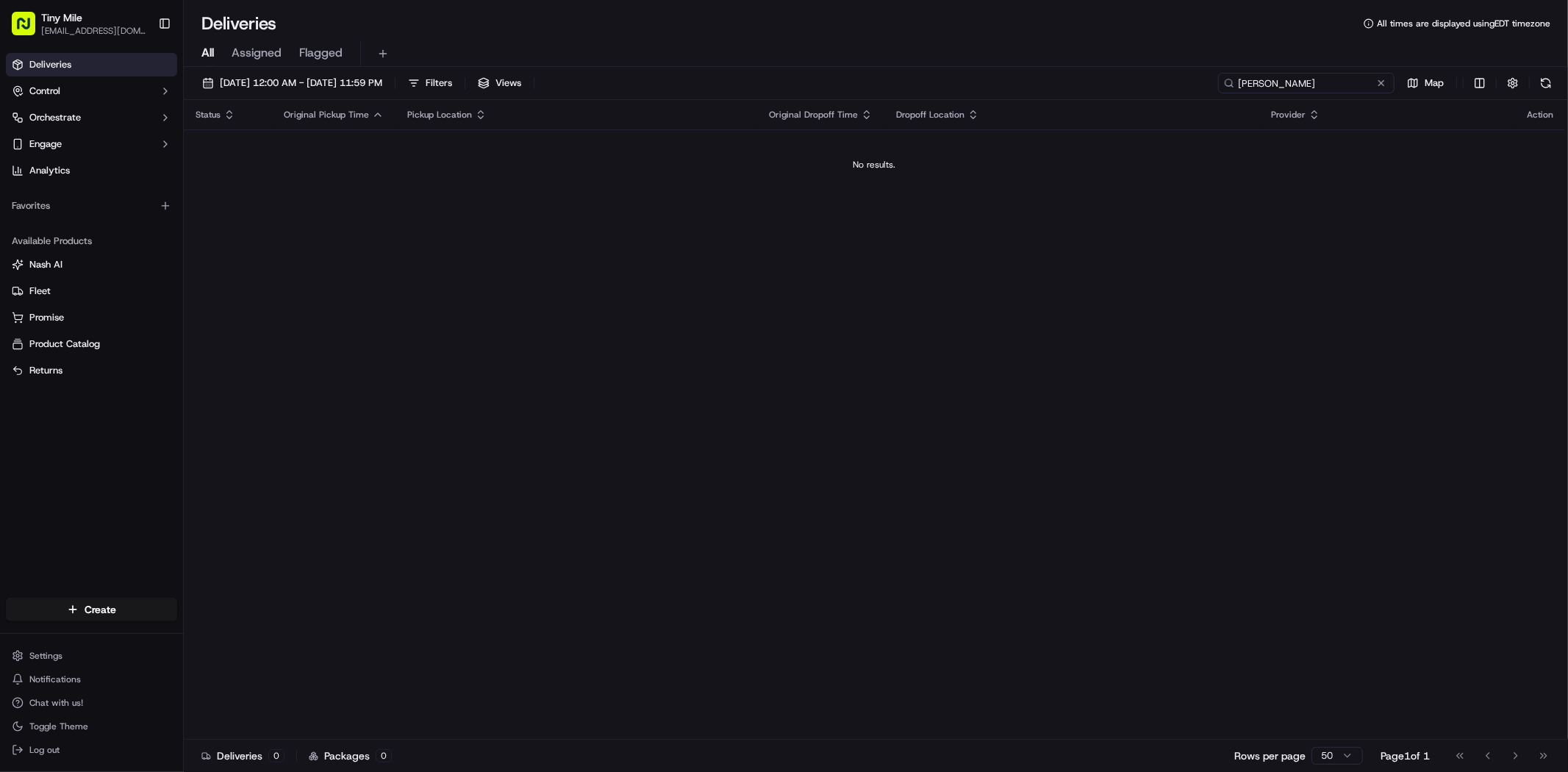
click at [1236, 85] on input "Tim H" at bounding box center [1306, 83] width 176 height 20
click at [1239, 84] on input "Tim H" at bounding box center [1306, 83] width 176 height 20
type input "Tim H"
click at [306, 77] on span "09/17/2025 12:00 AM - 09/17/2025 11:59 PM" at bounding box center [301, 83] width 162 height 13
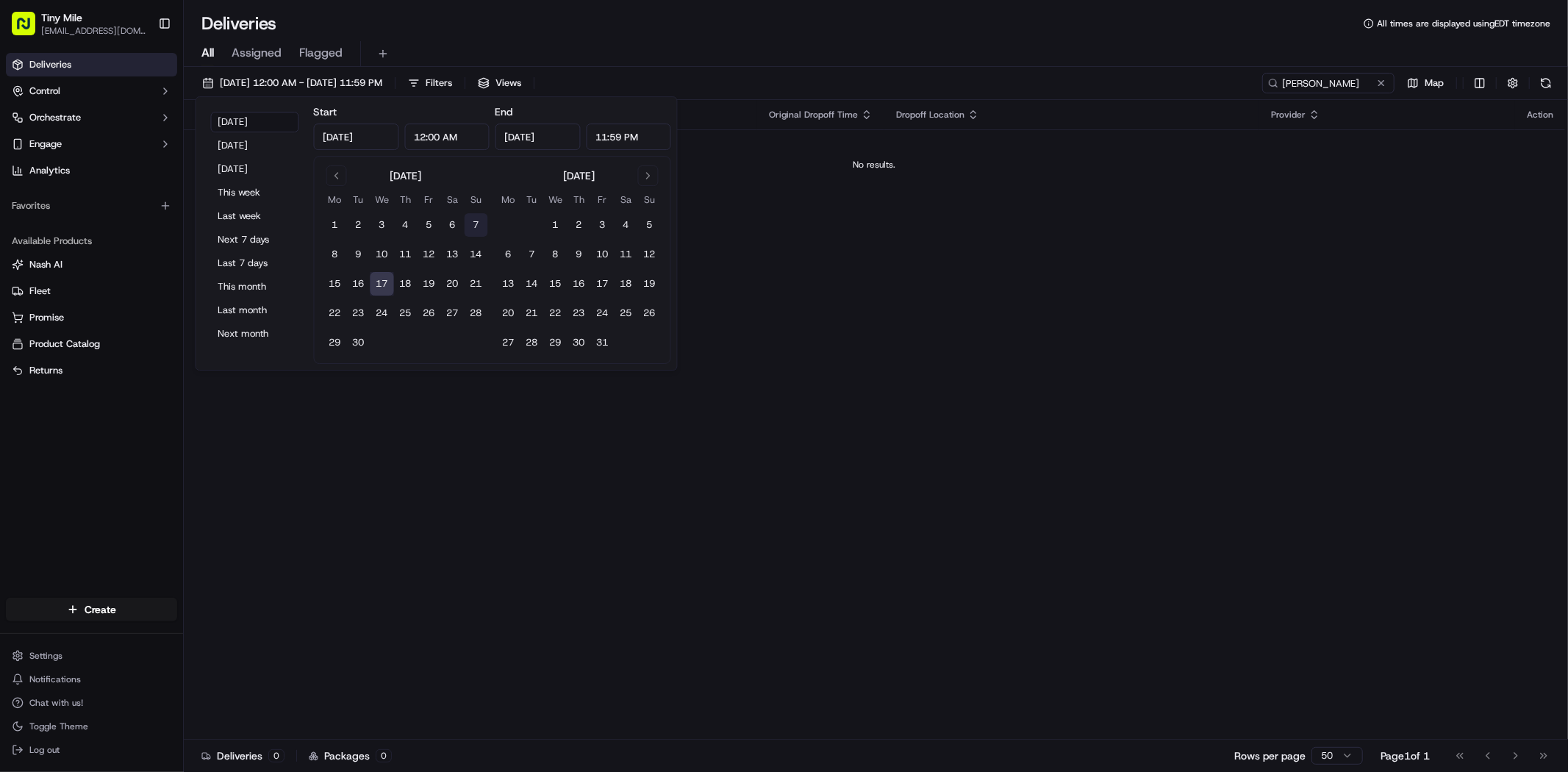
click at [472, 222] on button "7" at bounding box center [476, 224] width 23 height 23
type input "Sep 7, 2025"
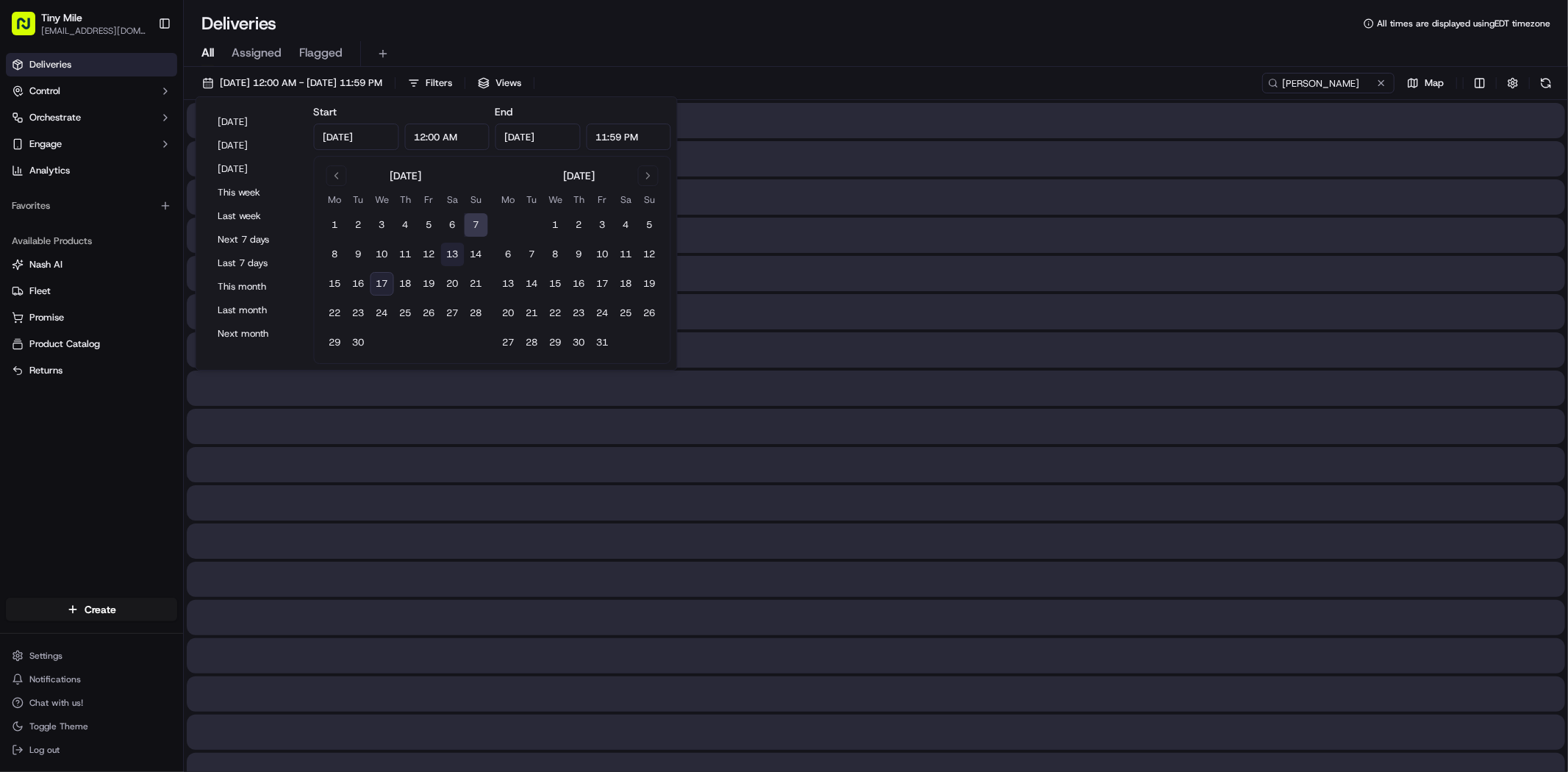
click at [449, 252] on button "13" at bounding box center [452, 254] width 23 height 23
type input "Sep 13, 2025"
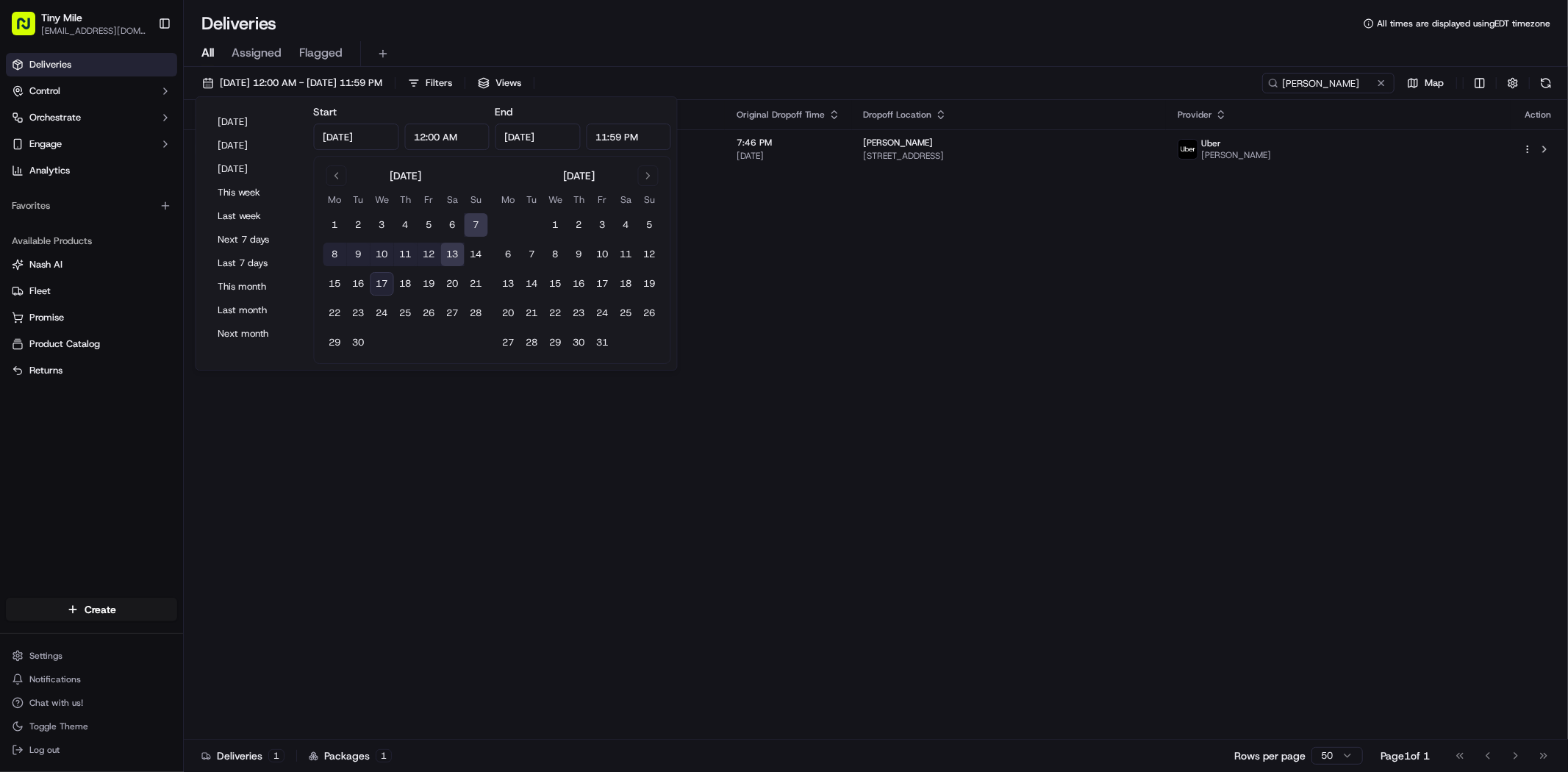
click at [1005, 441] on div "Status Original Pickup Time Pickup Location Original Dropoff Time Dropoff Locat…" at bounding box center [874, 419] width 1382 height 639
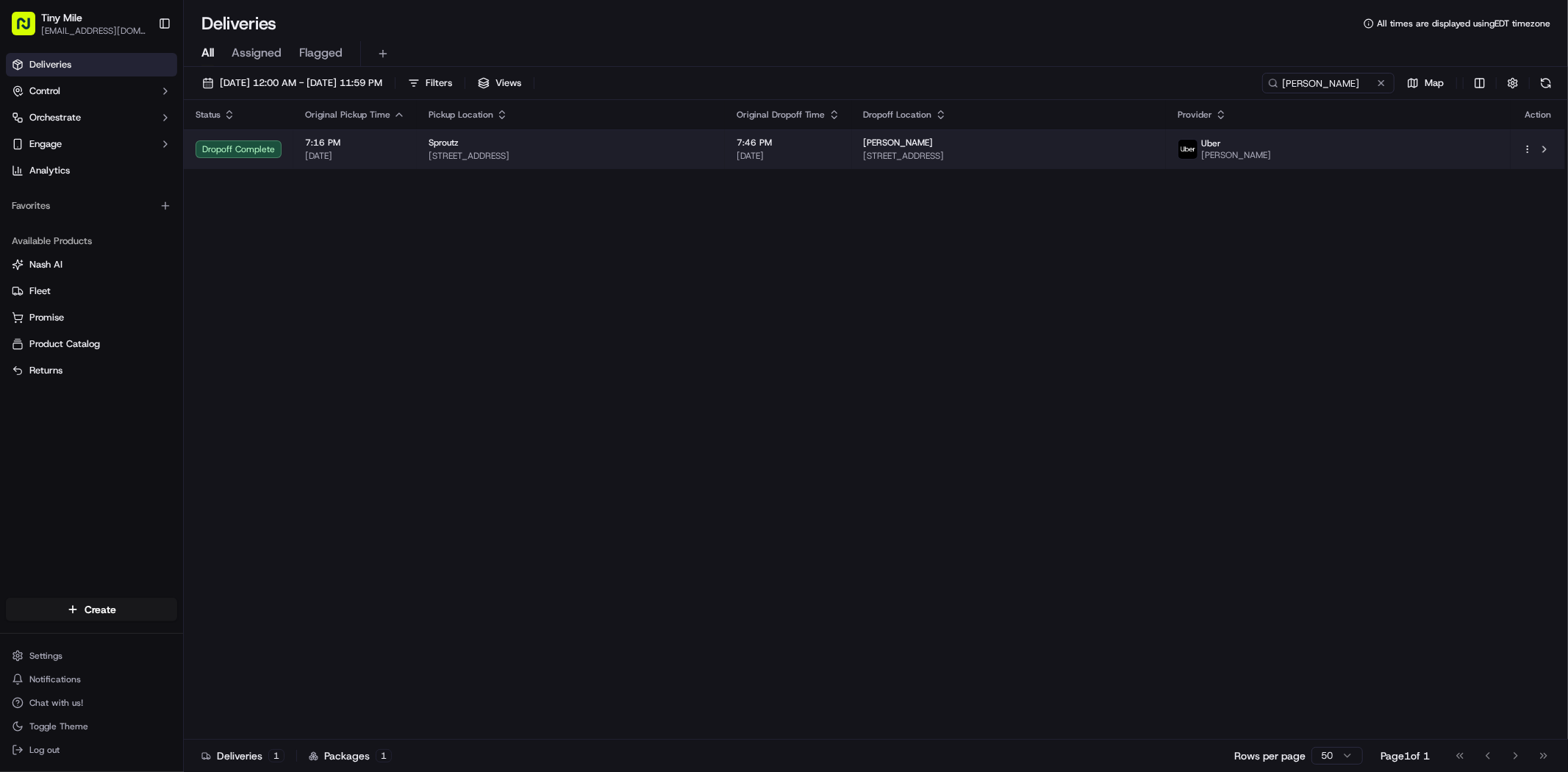
click at [935, 154] on span "[STREET_ADDRESS]" at bounding box center [1010, 156] width 292 height 12
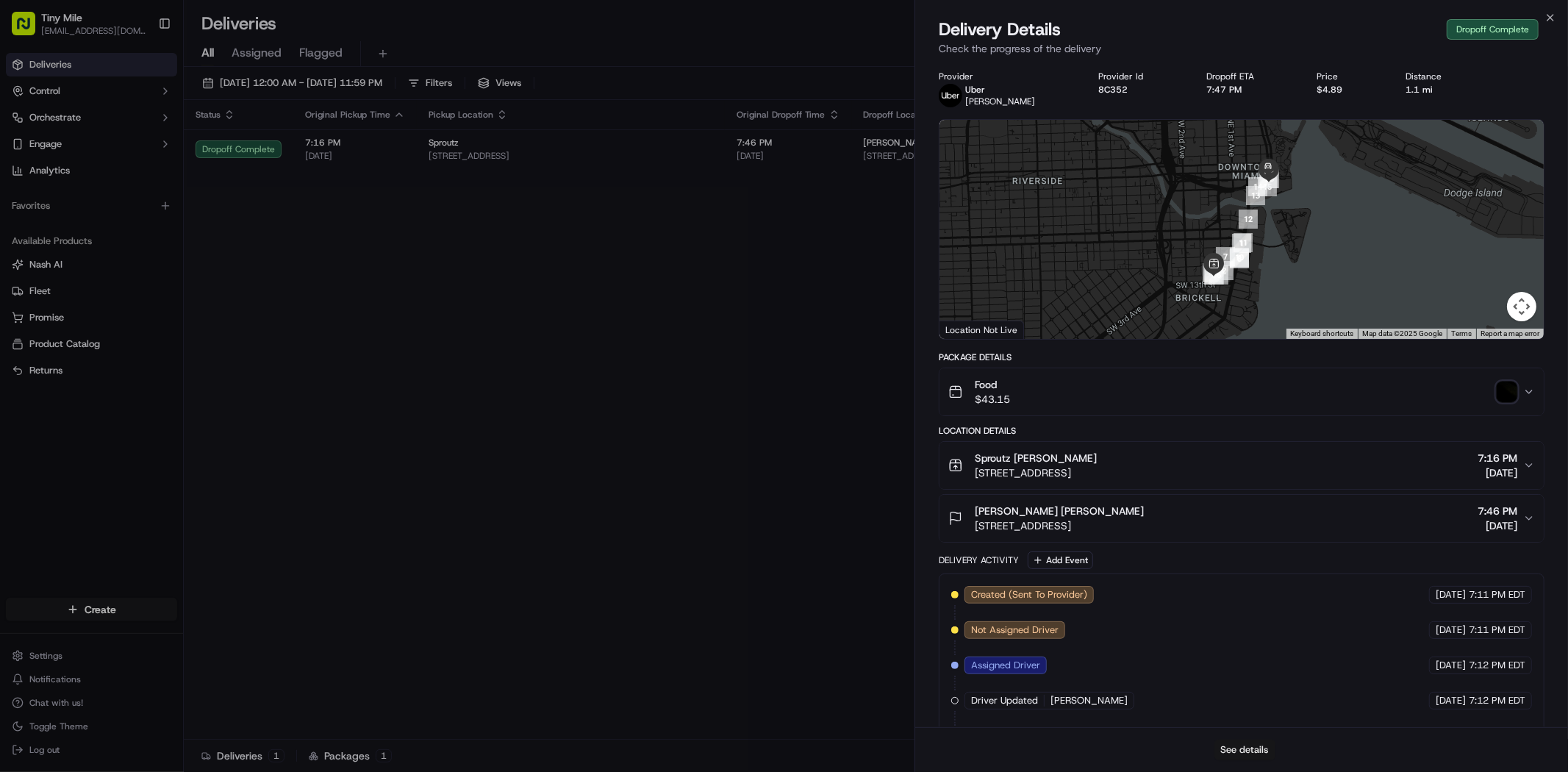
click at [1258, 760] on div "See details" at bounding box center [1242, 749] width 653 height 45
click at [1251, 744] on button "See details" at bounding box center [1245, 750] width 61 height 20
